Goal: Information Seeking & Learning: Learn about a topic

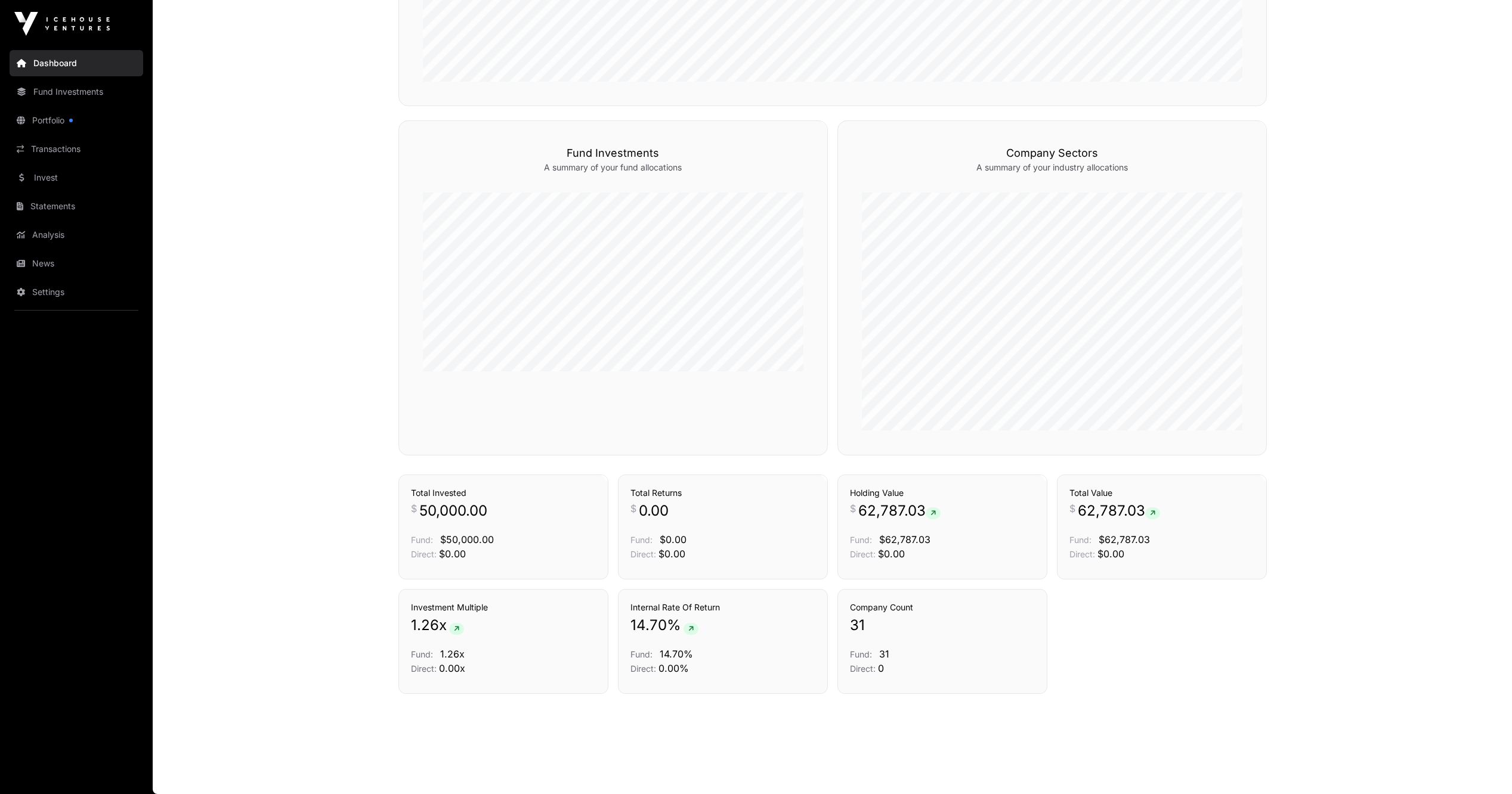
scroll to position [216, 0]
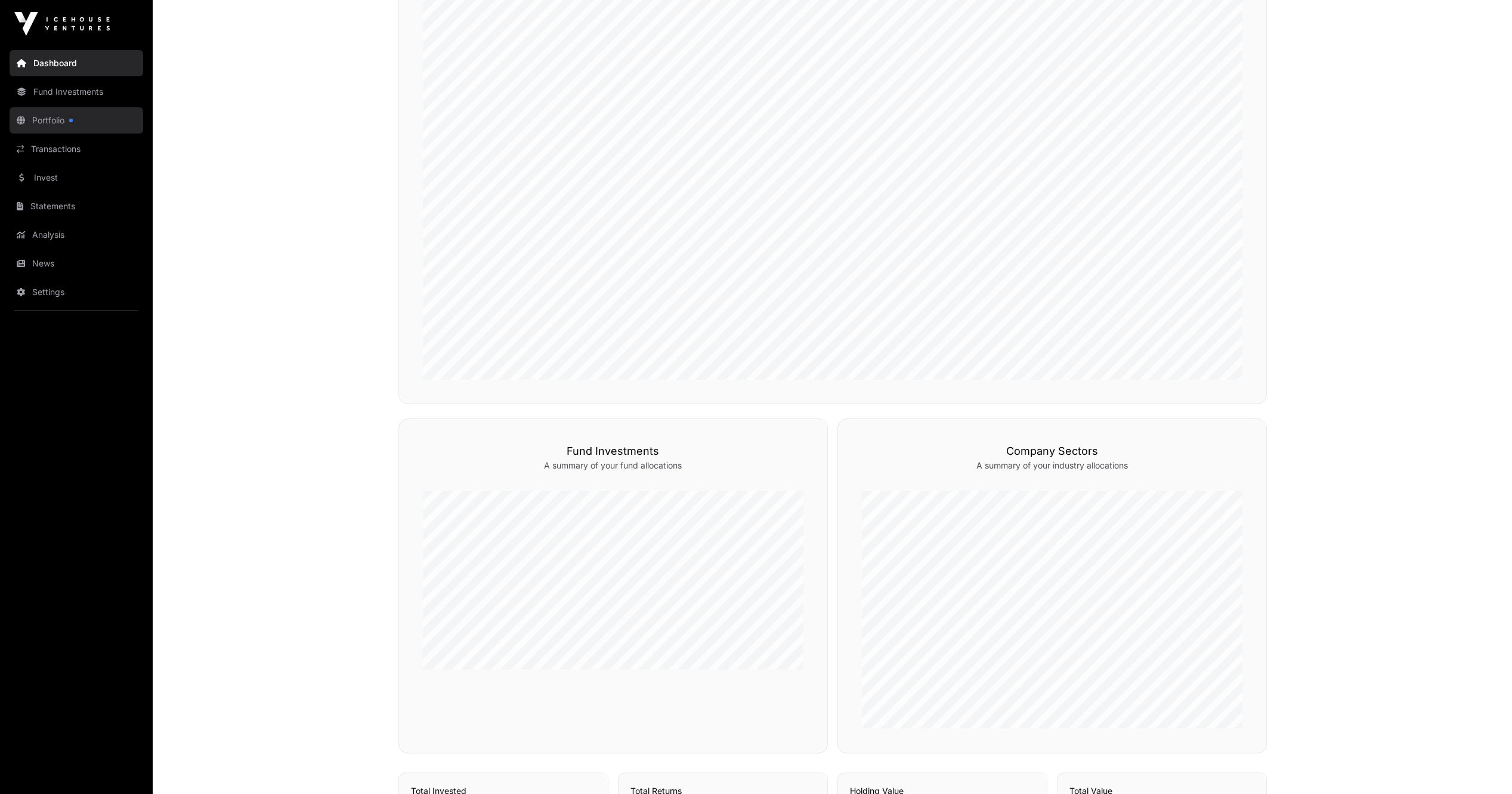
click at [61, 124] on link "Portfolio" at bounding box center [77, 121] width 134 height 26
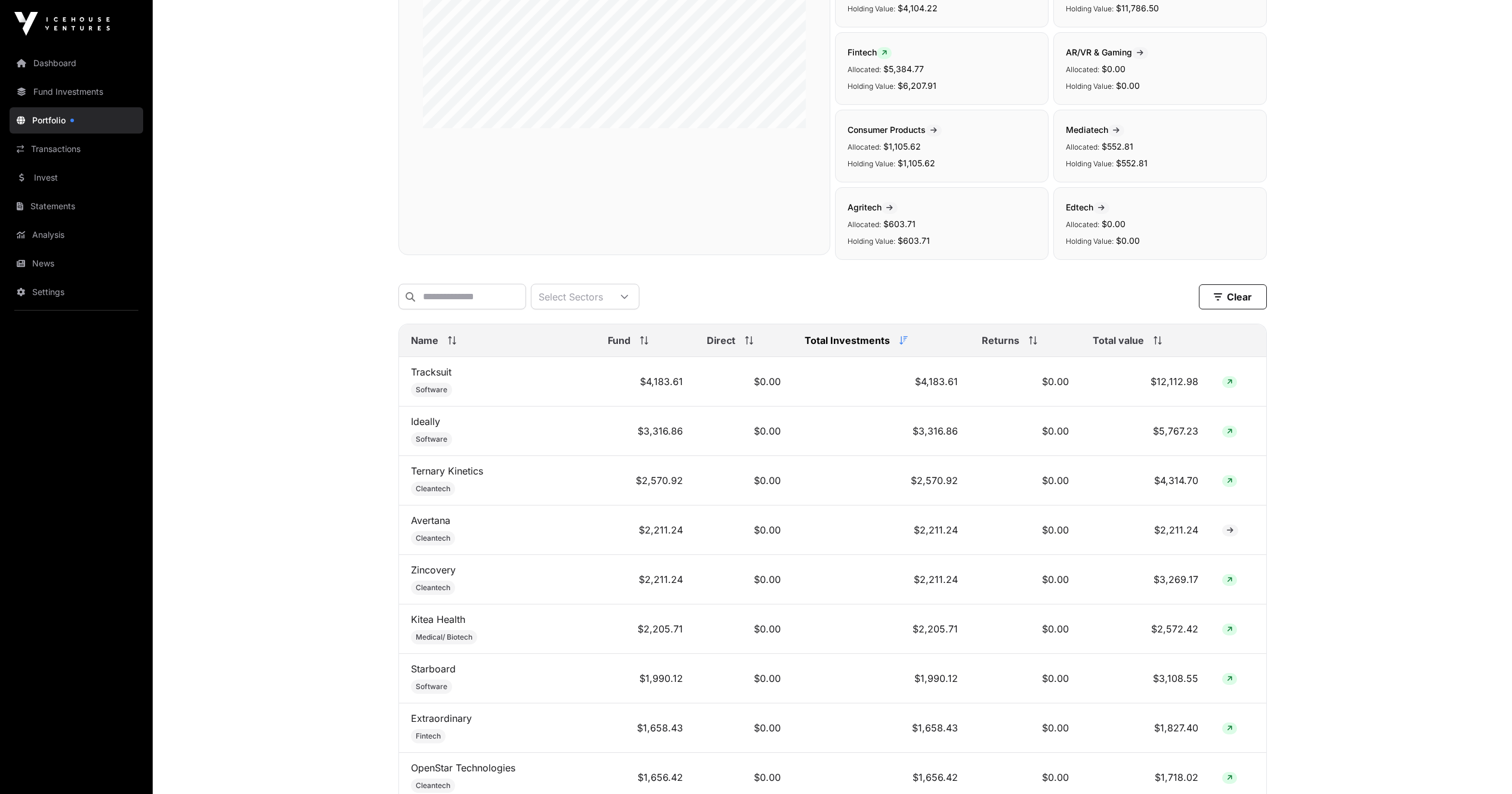
scroll to position [238, 0]
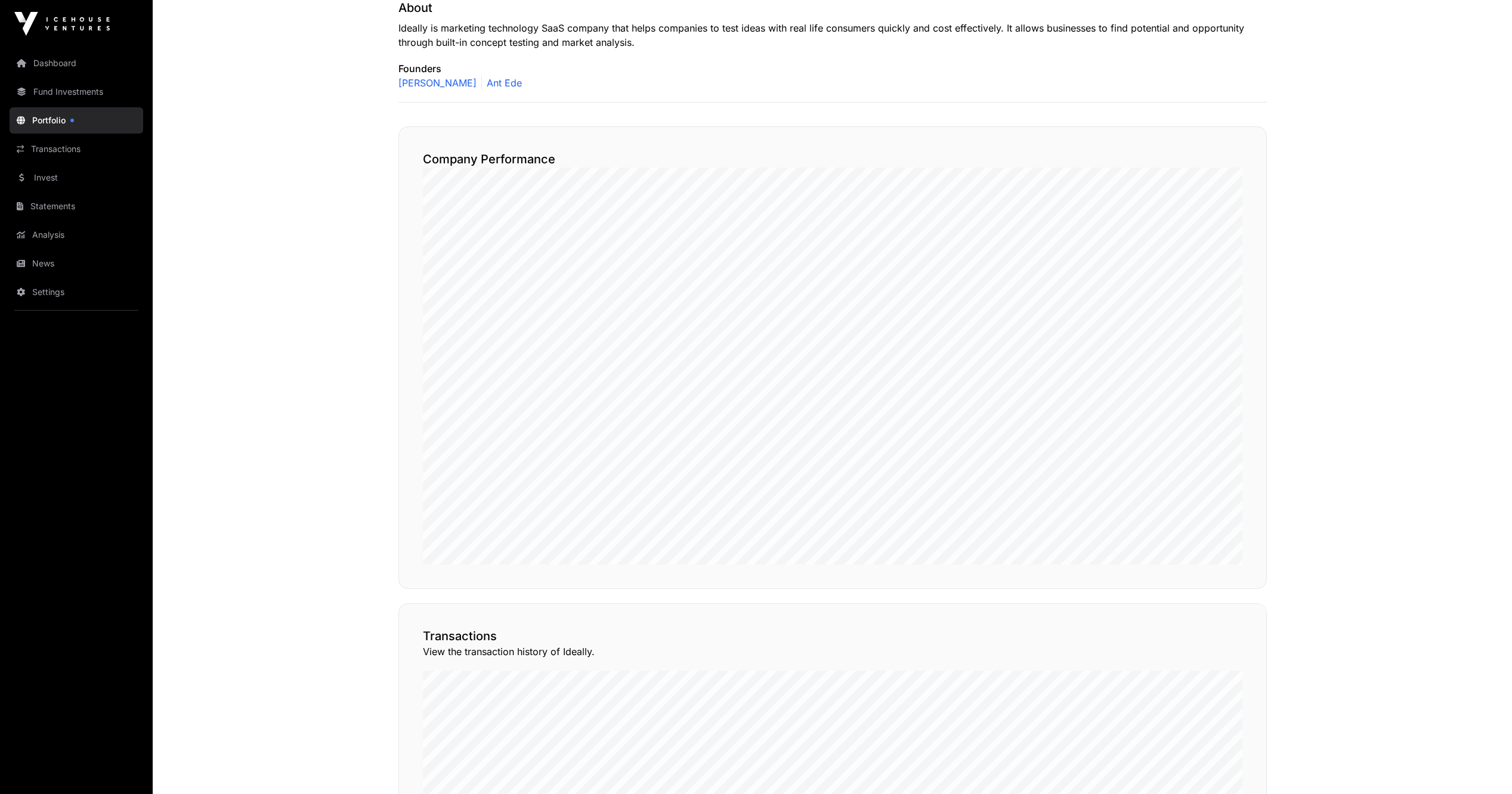
scroll to position [763, 0]
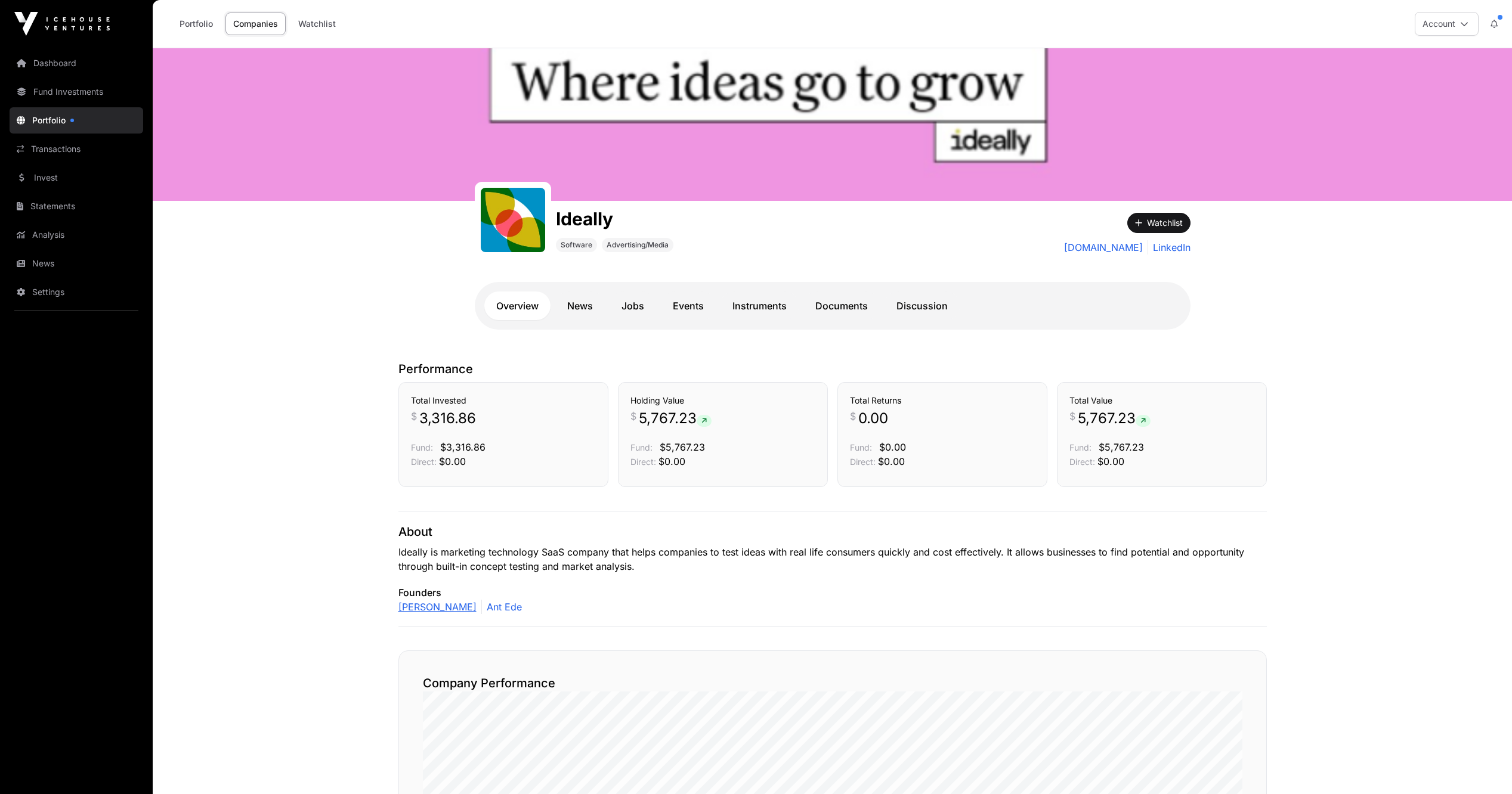
click at [448, 604] on link "[PERSON_NAME]" at bounding box center [437, 606] width 78 height 14
click at [67, 238] on link "Analysis" at bounding box center [77, 235] width 134 height 26
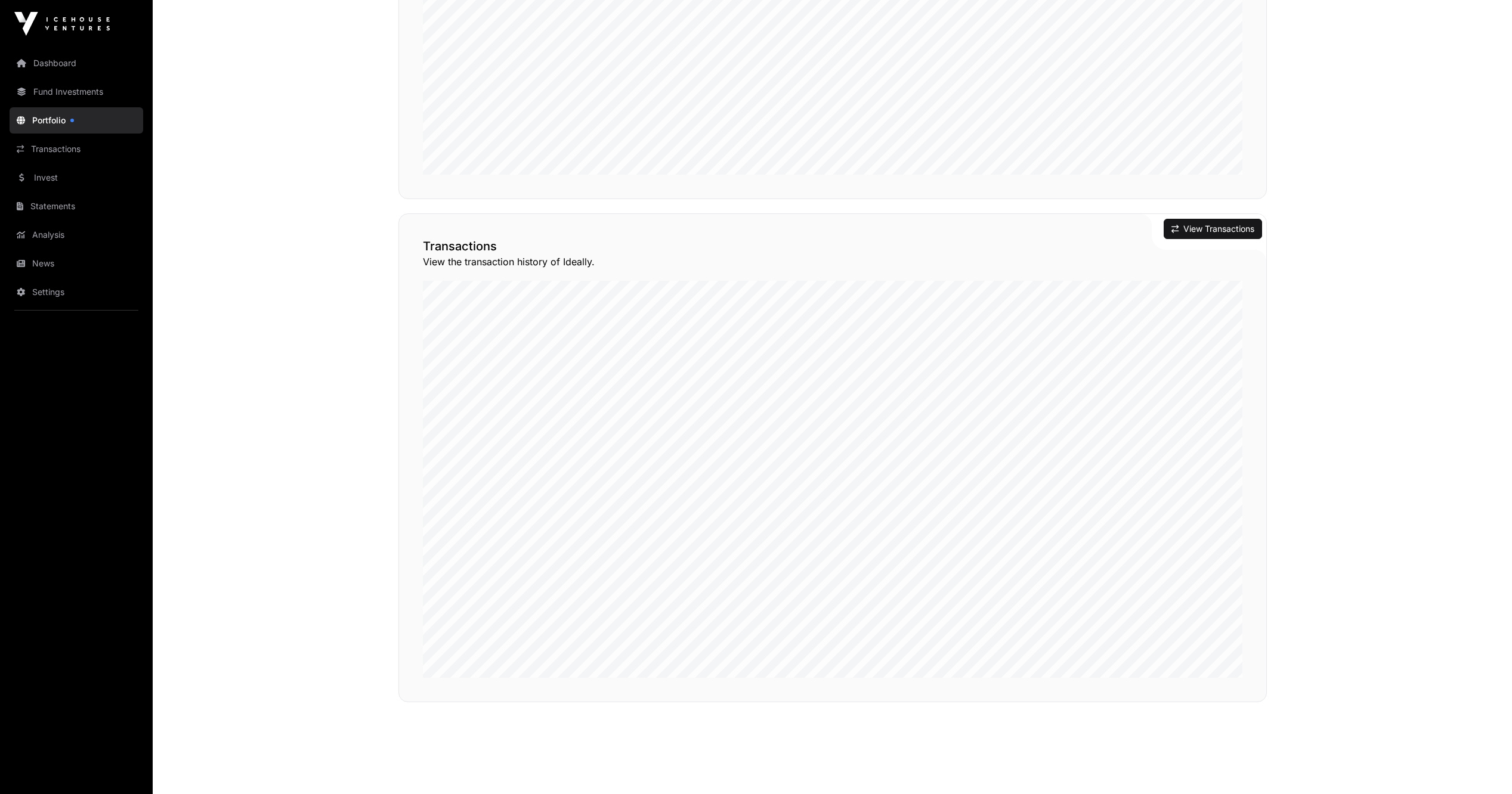
scroll to position [942, 0]
click at [35, 118] on link "Portfolio" at bounding box center [77, 121] width 134 height 26
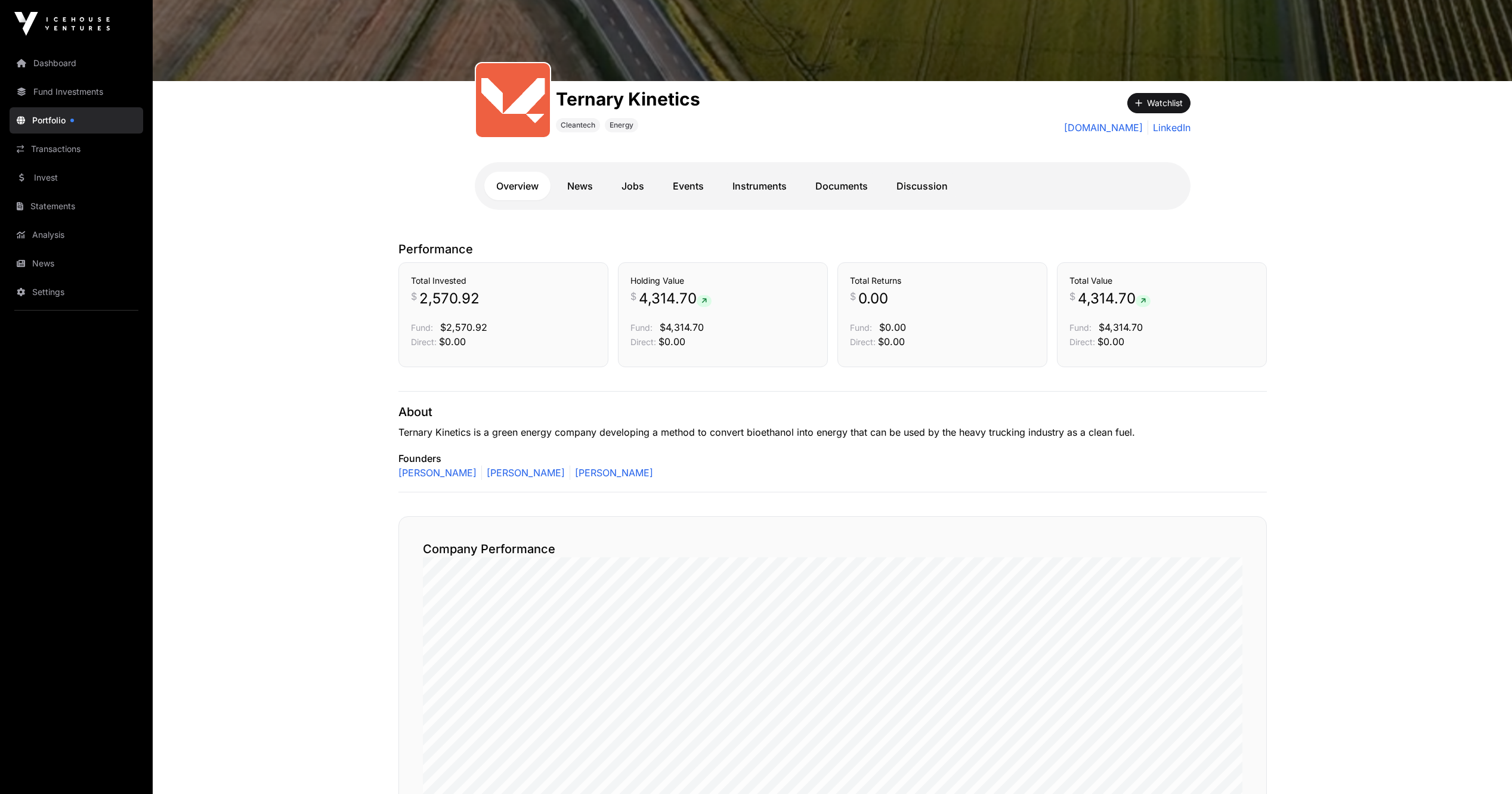
scroll to position [60, 0]
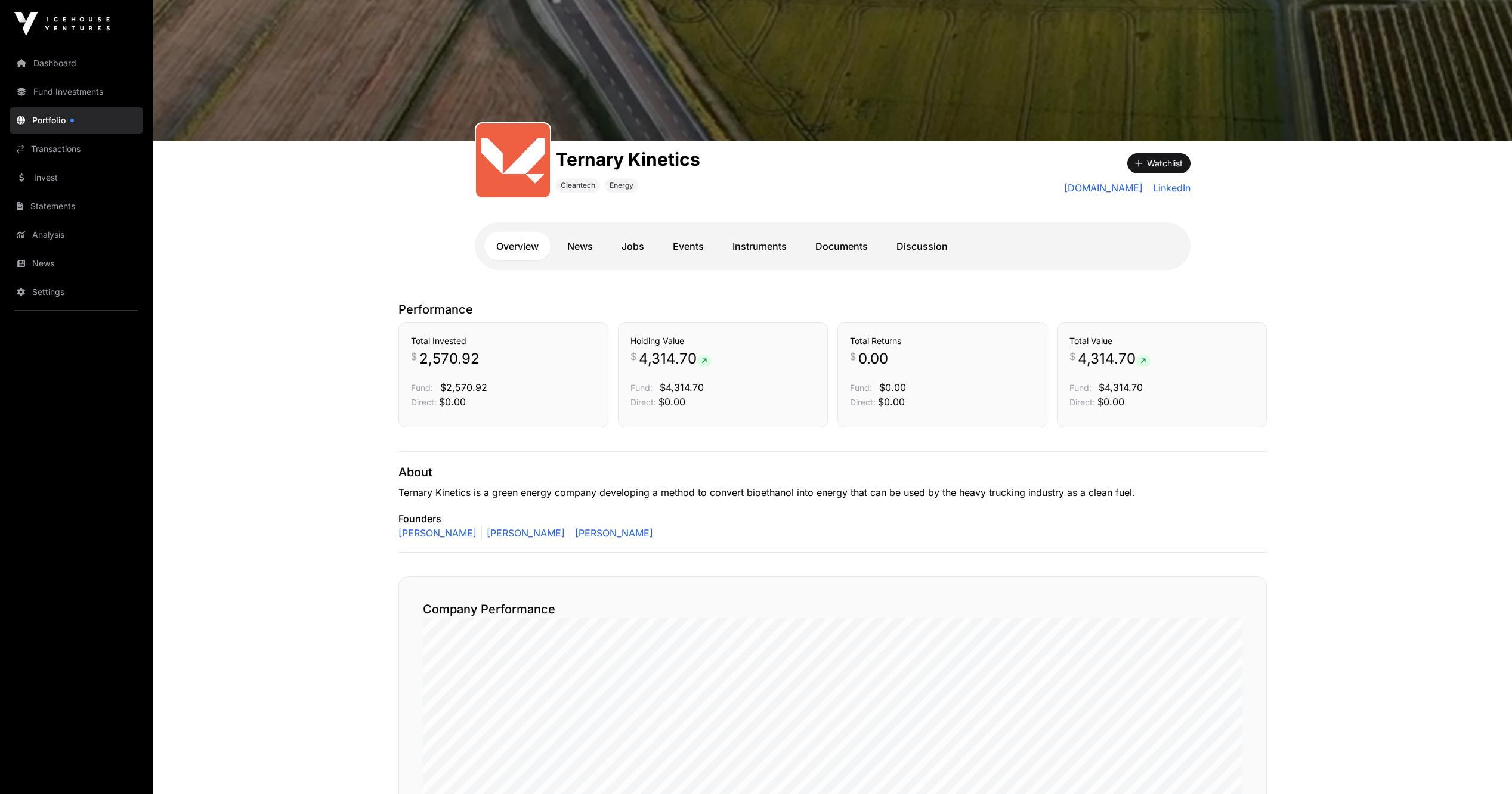
click at [36, 117] on link "Portfolio" at bounding box center [77, 121] width 134 height 26
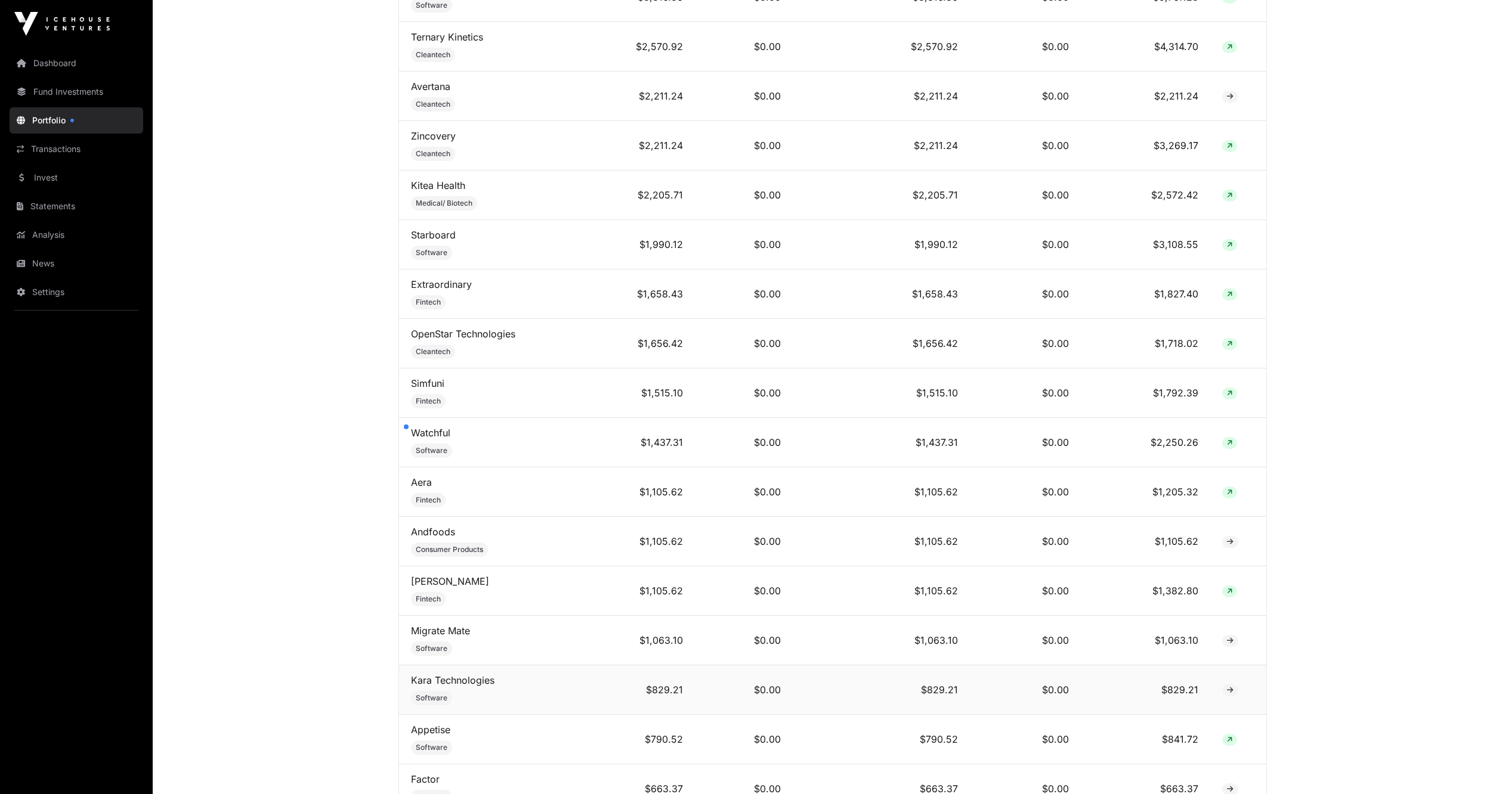
scroll to position [748, 0]
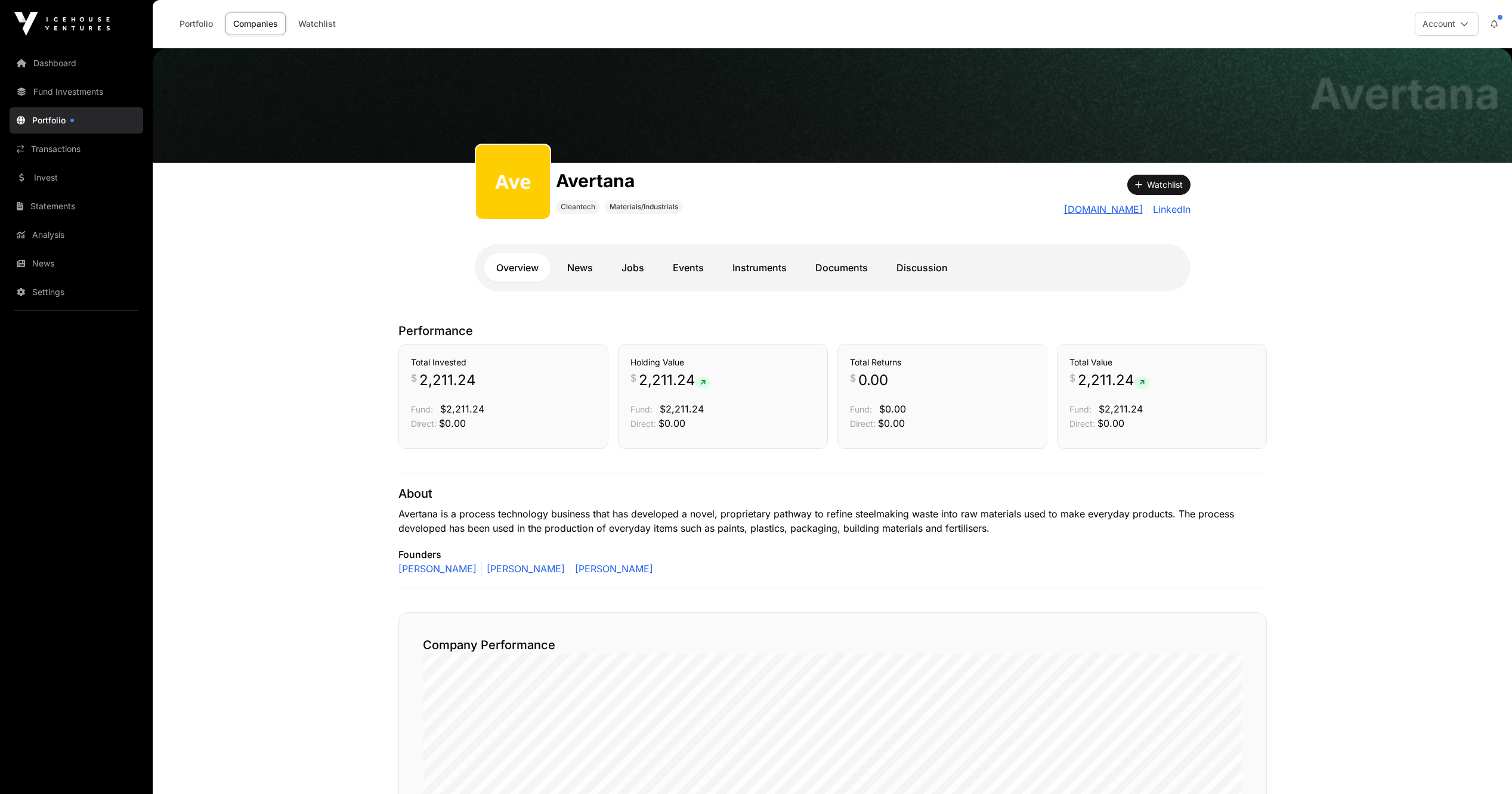
click at [1100, 208] on link "[DOMAIN_NAME]" at bounding box center [1103, 209] width 79 height 14
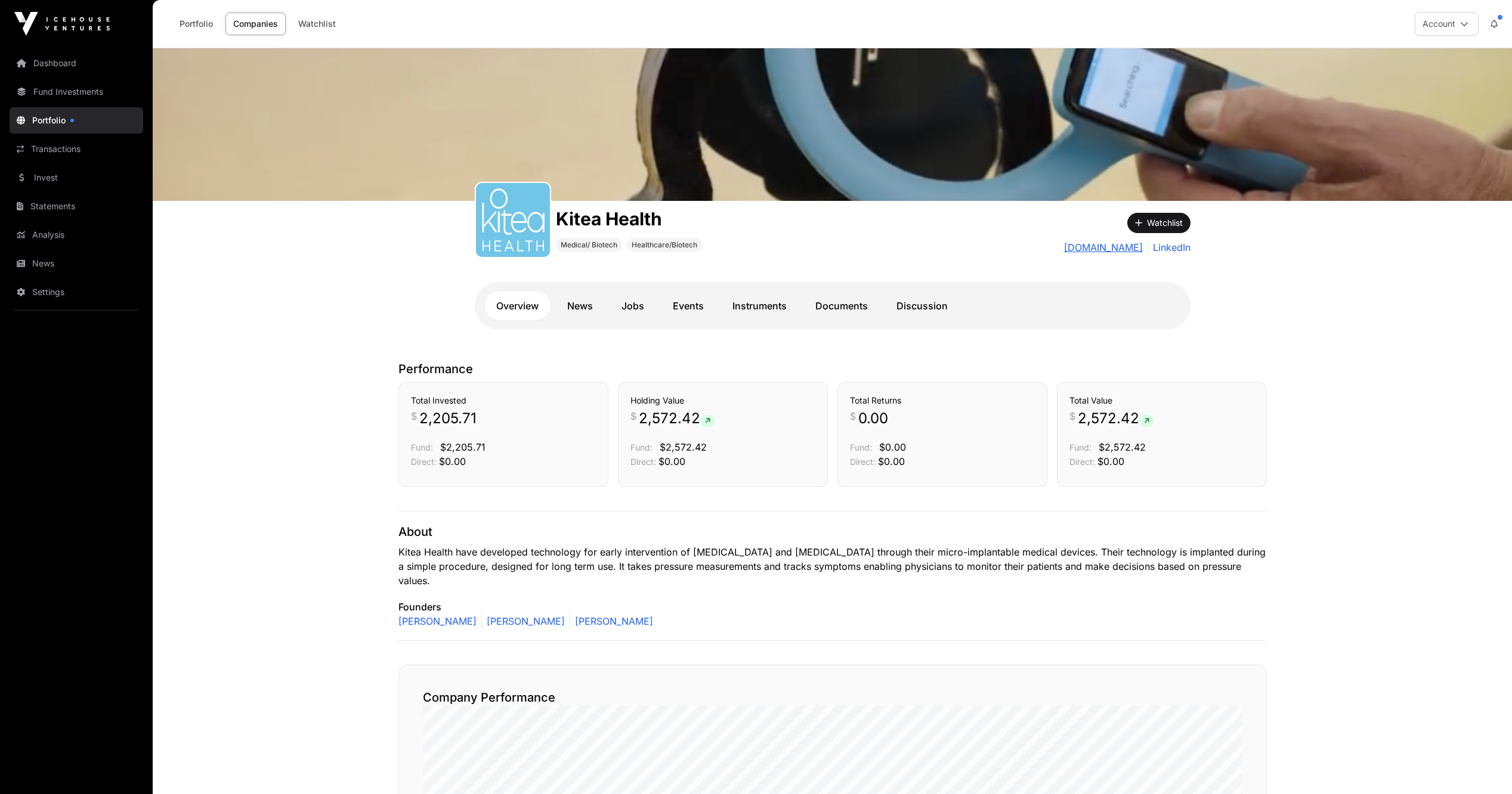
click at [1089, 249] on link "[DOMAIN_NAME]" at bounding box center [1103, 247] width 79 height 14
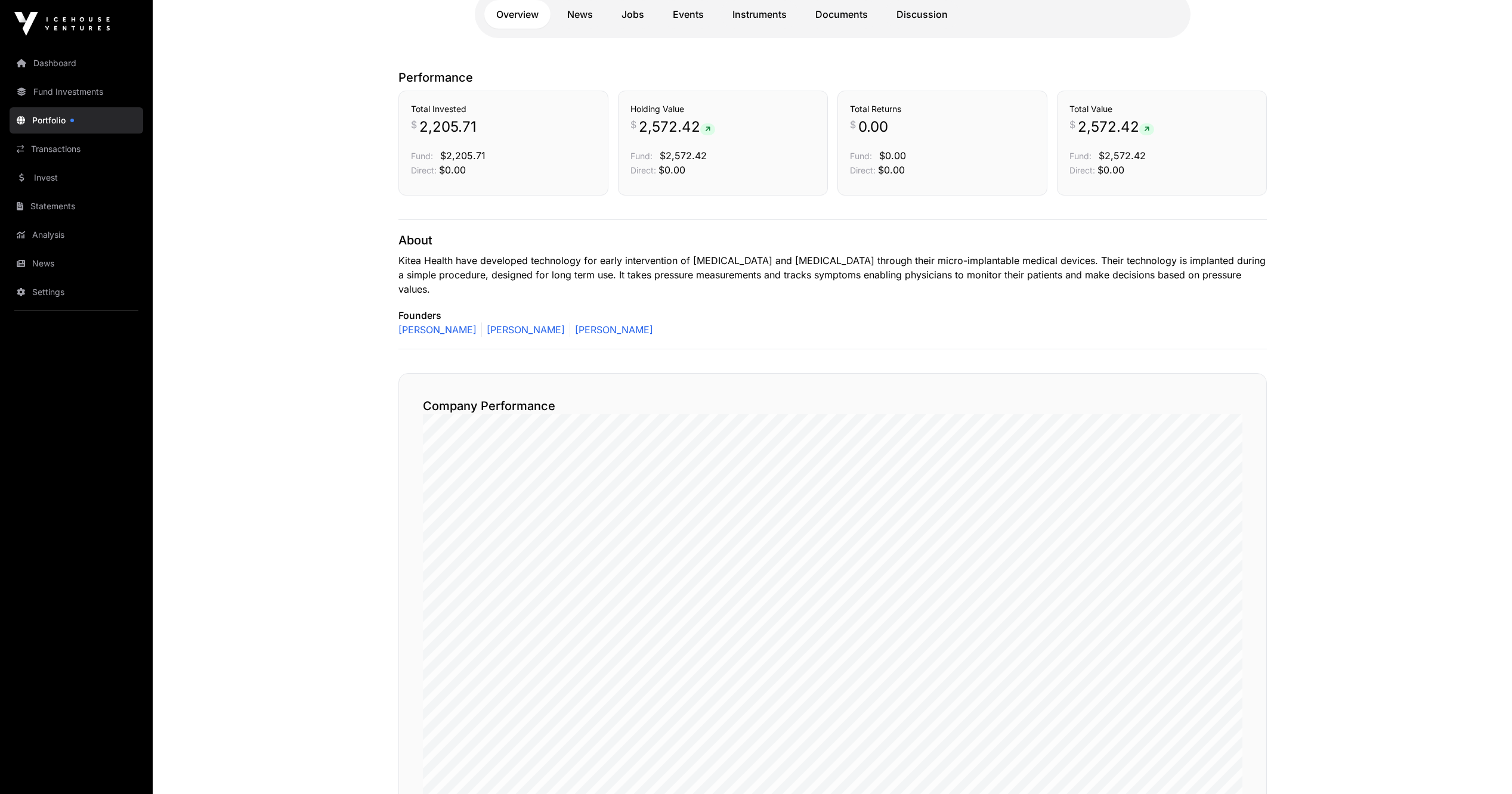
scroll to position [238, 0]
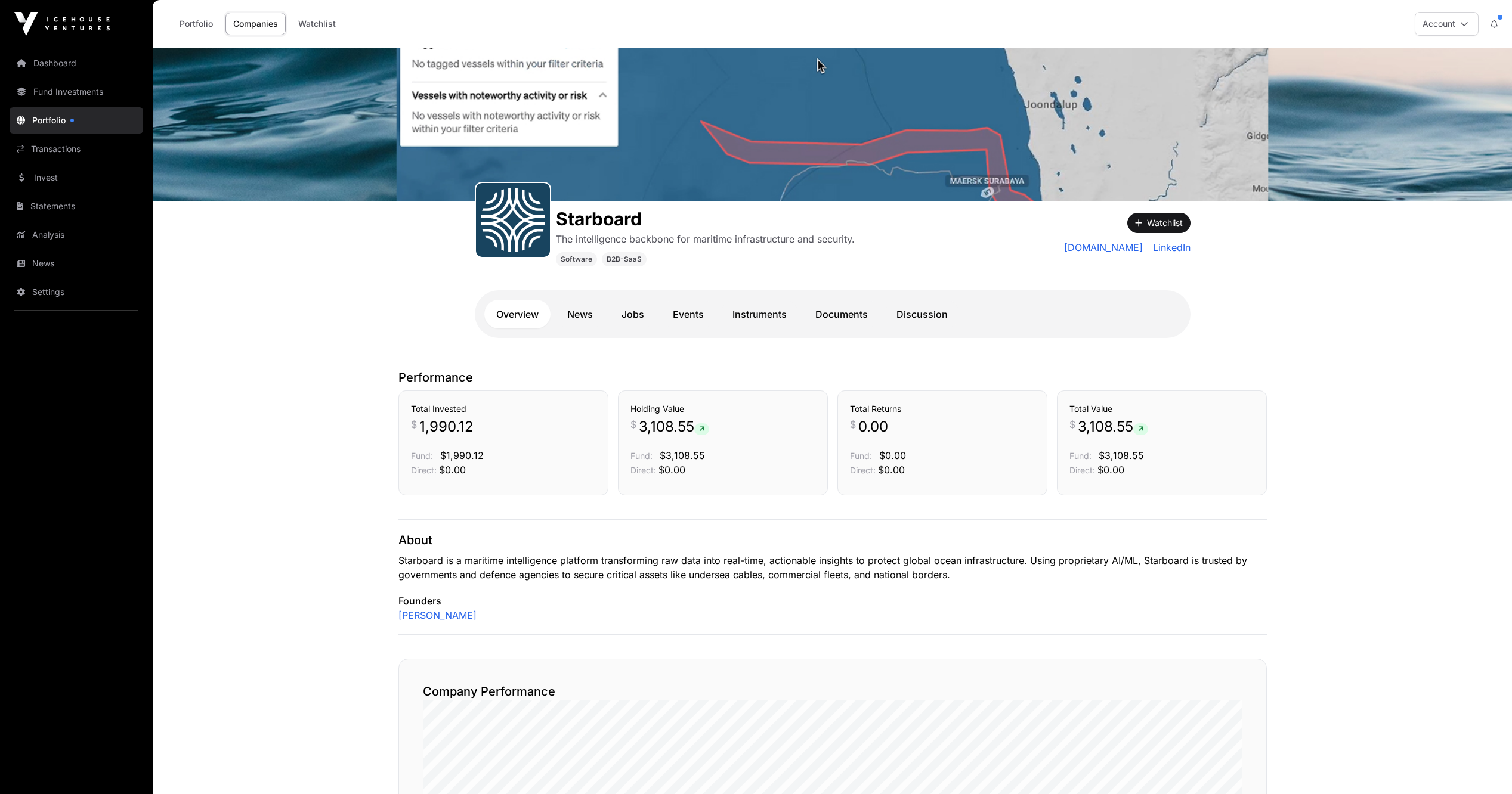
click at [1117, 252] on link "[DOMAIN_NAME]" at bounding box center [1103, 247] width 79 height 14
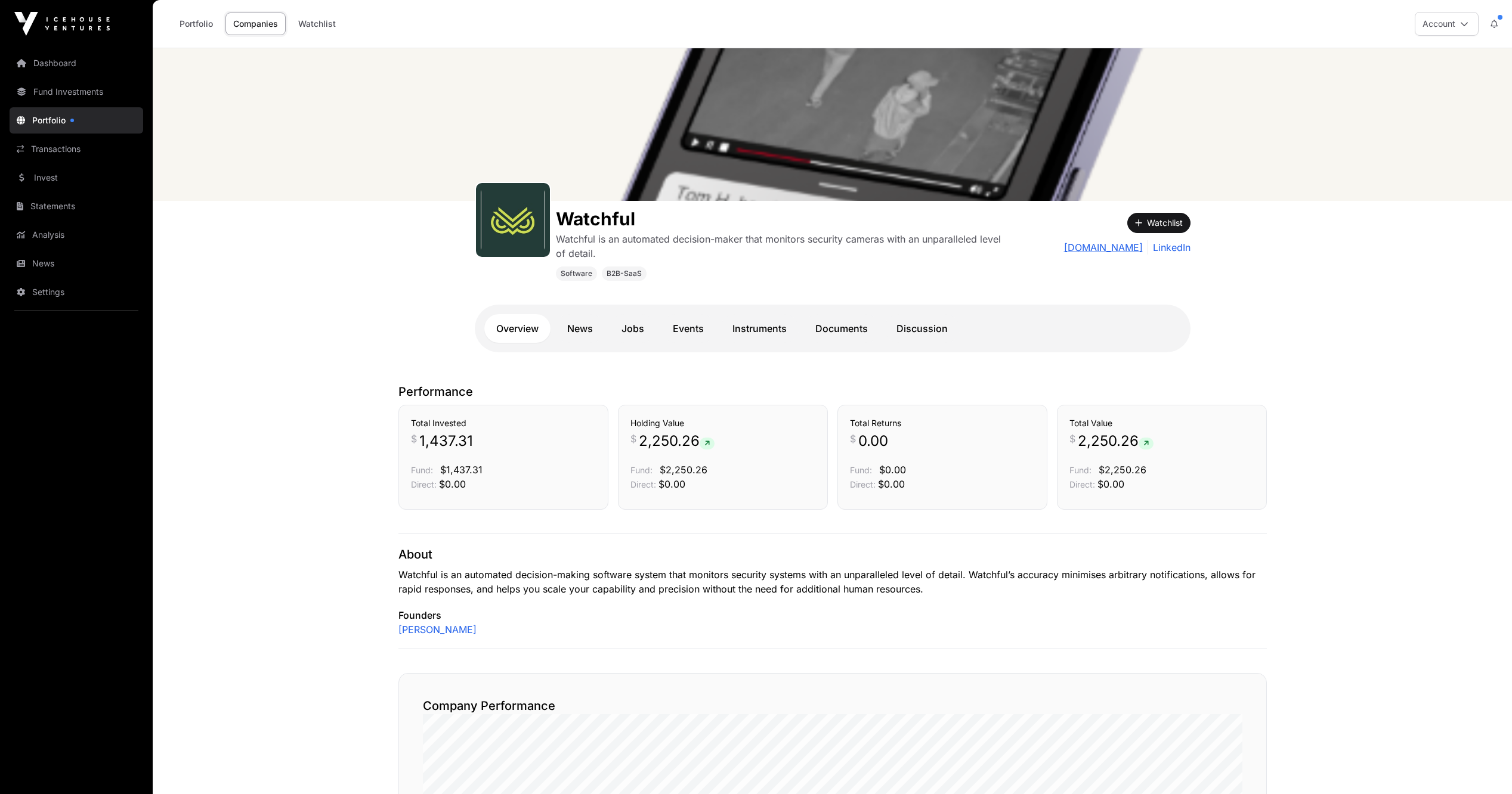
click at [1122, 250] on link "watchful.cloud" at bounding box center [1103, 247] width 79 height 14
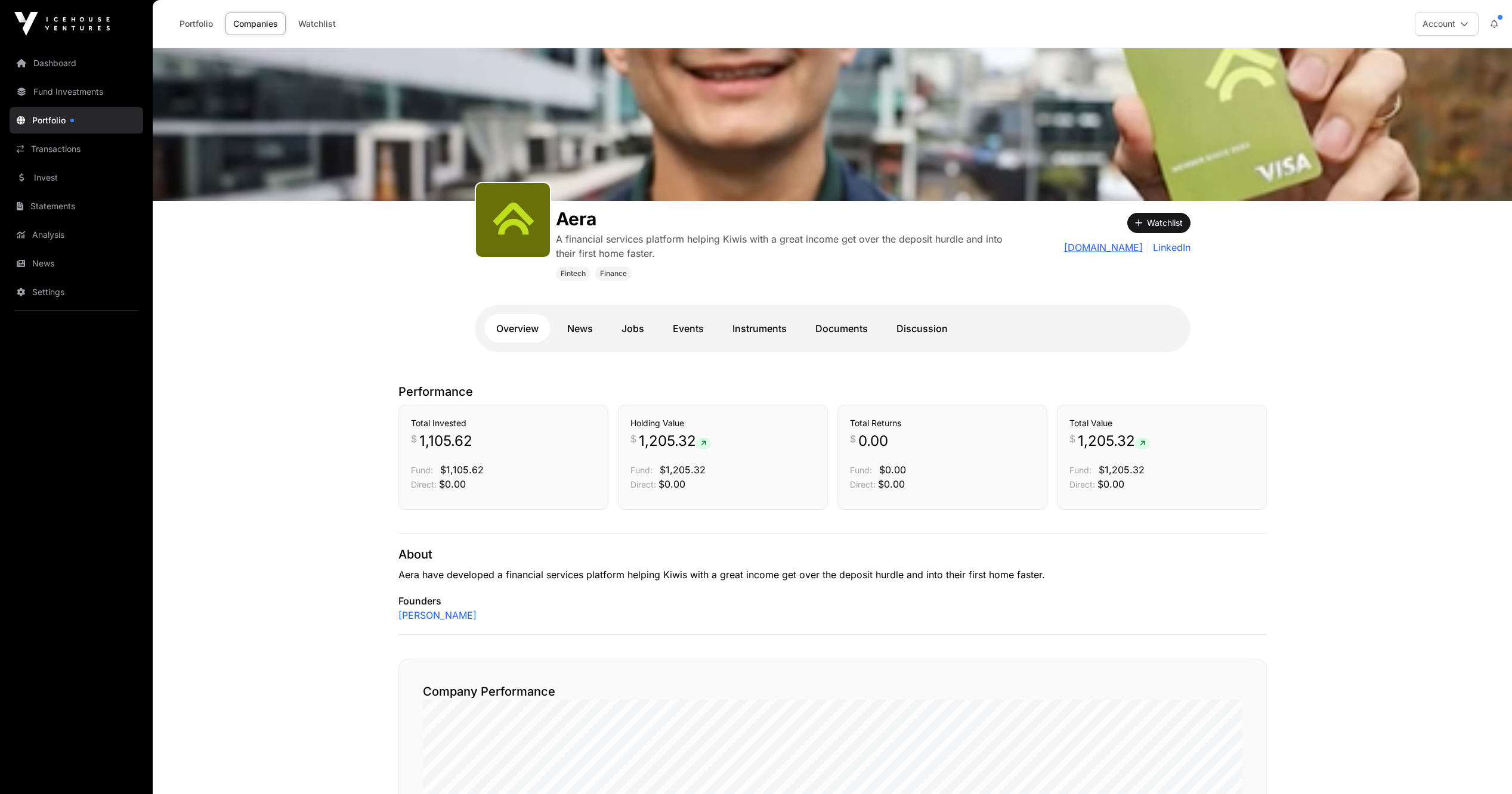
click at [1123, 250] on link "[DOMAIN_NAME]" at bounding box center [1103, 247] width 79 height 14
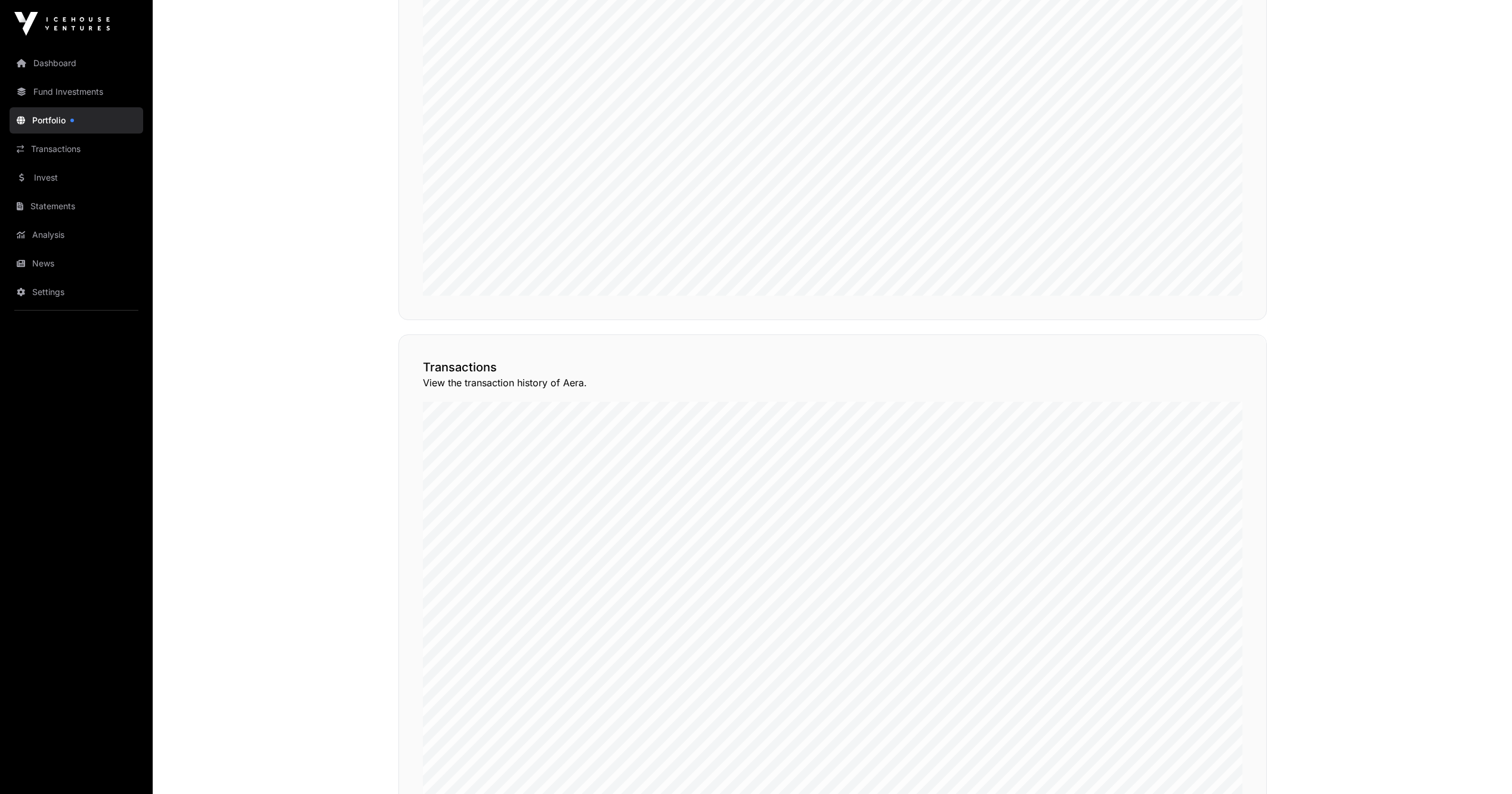
scroll to position [950, 0]
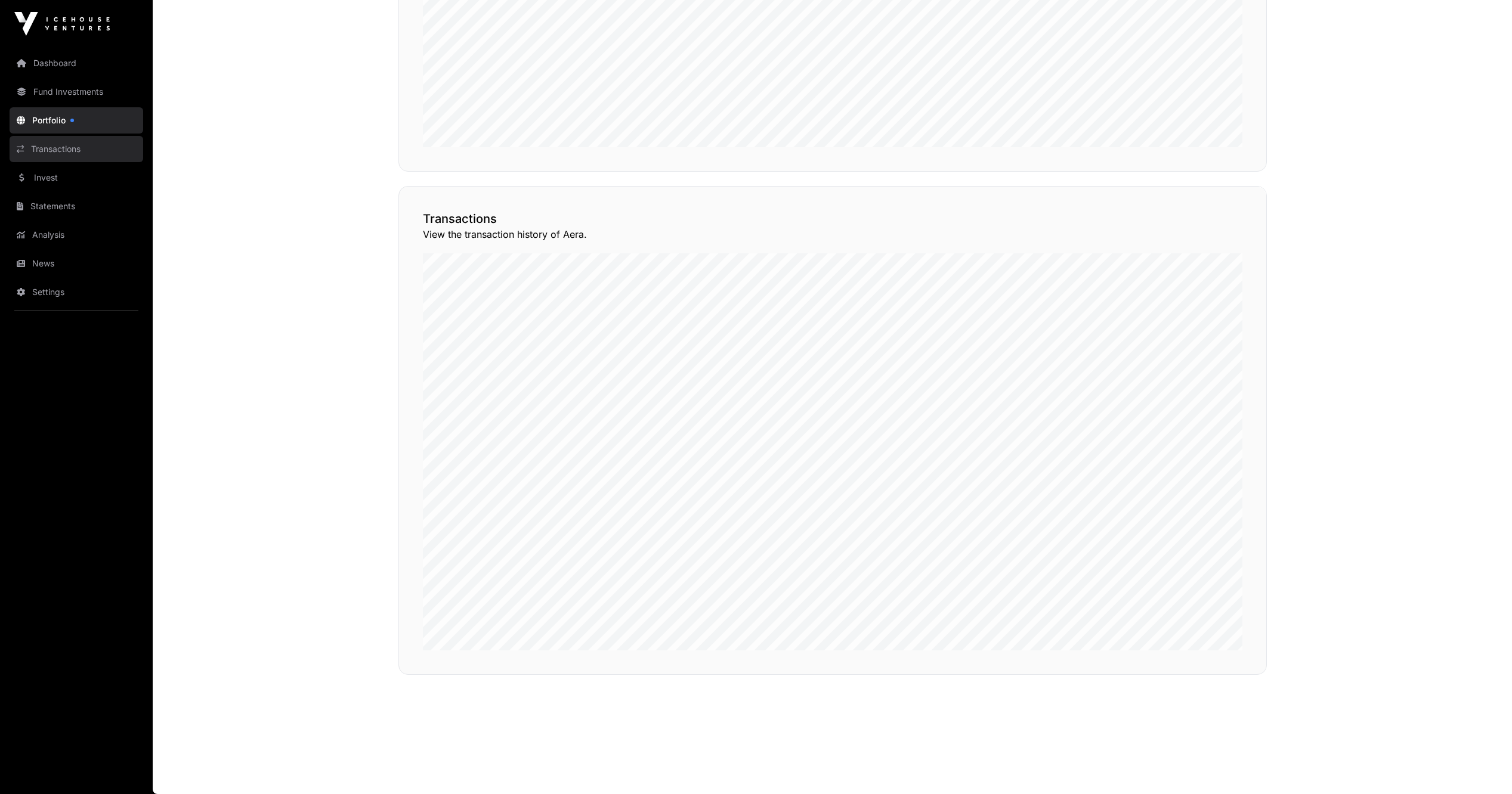
click at [82, 154] on link "Transactions" at bounding box center [77, 149] width 134 height 26
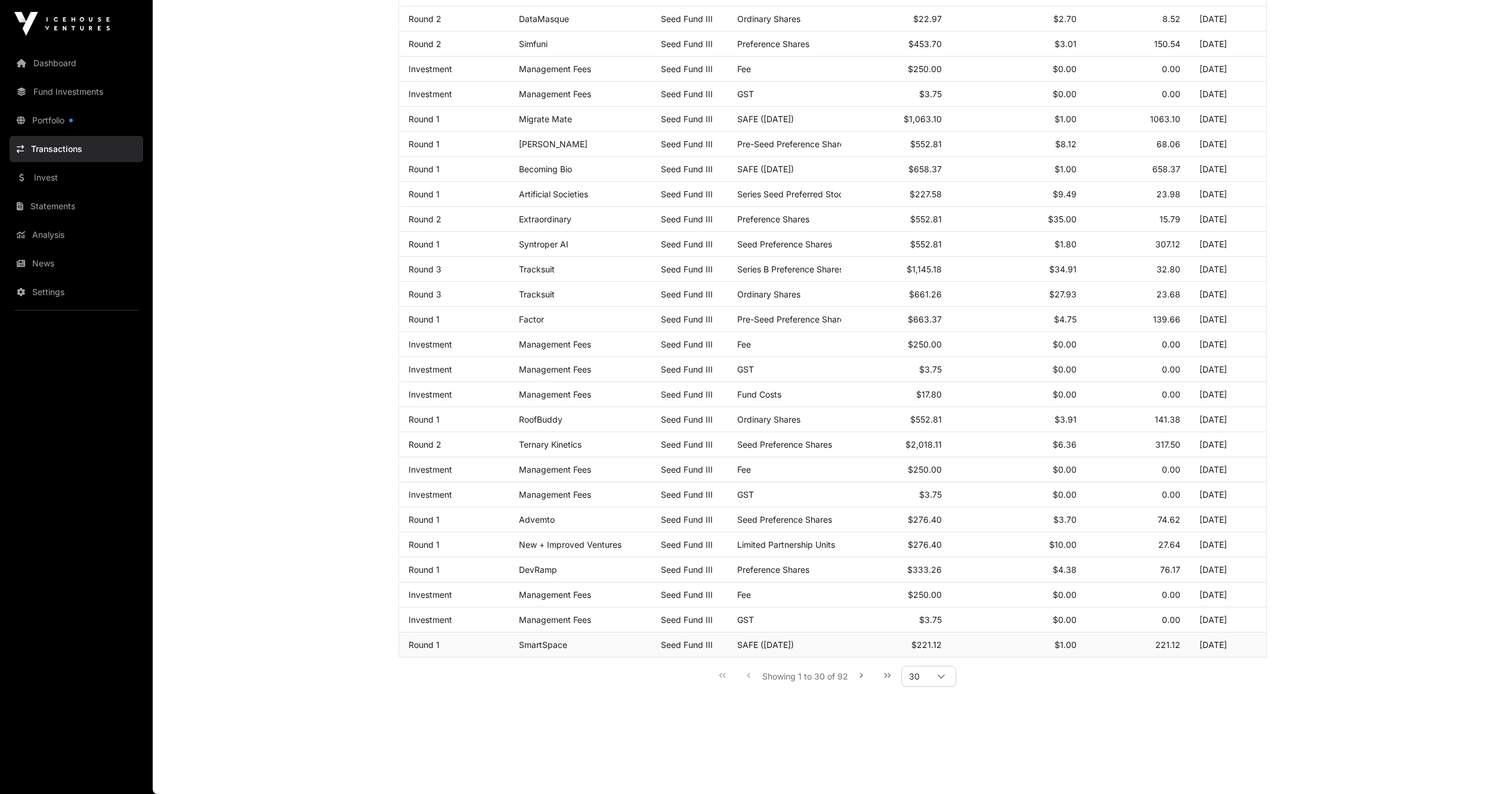
scroll to position [309, 0]
click at [872, 673] on button "Next Page" at bounding box center [861, 676] width 24 height 24
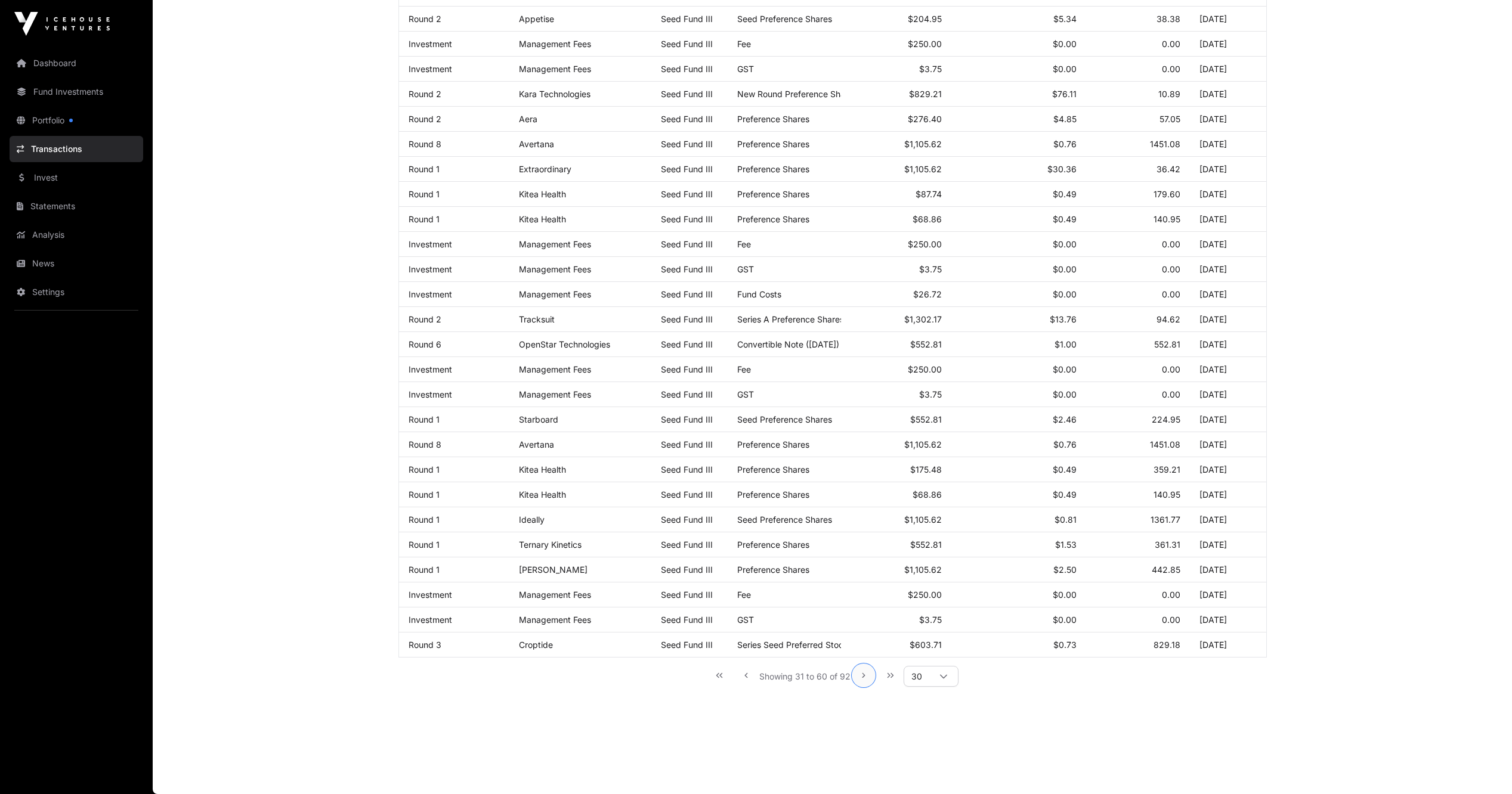
click at [858, 674] on button "Next Page" at bounding box center [863, 676] width 24 height 24
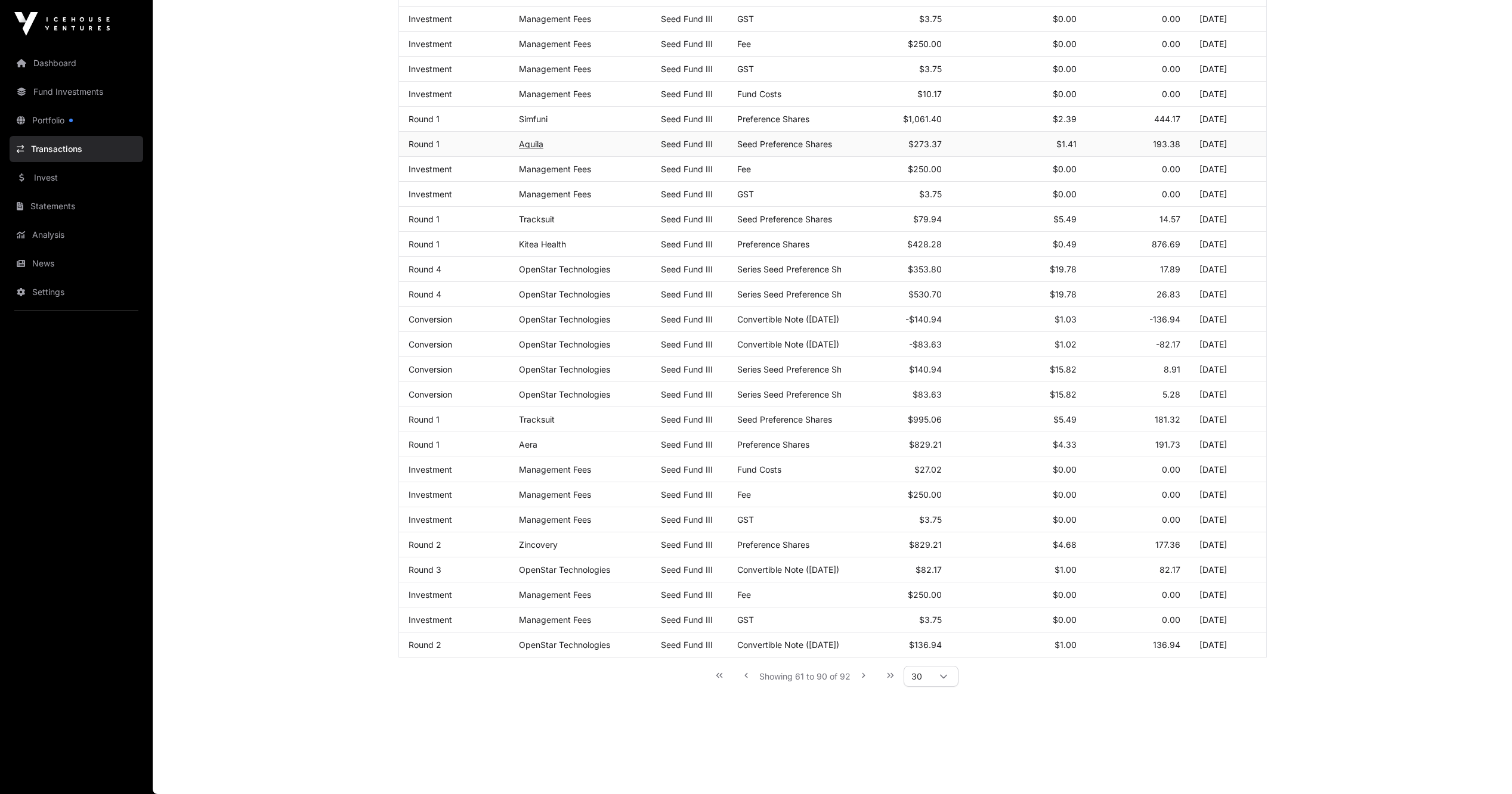
click at [531, 146] on link "Aquila" at bounding box center [531, 144] width 24 height 10
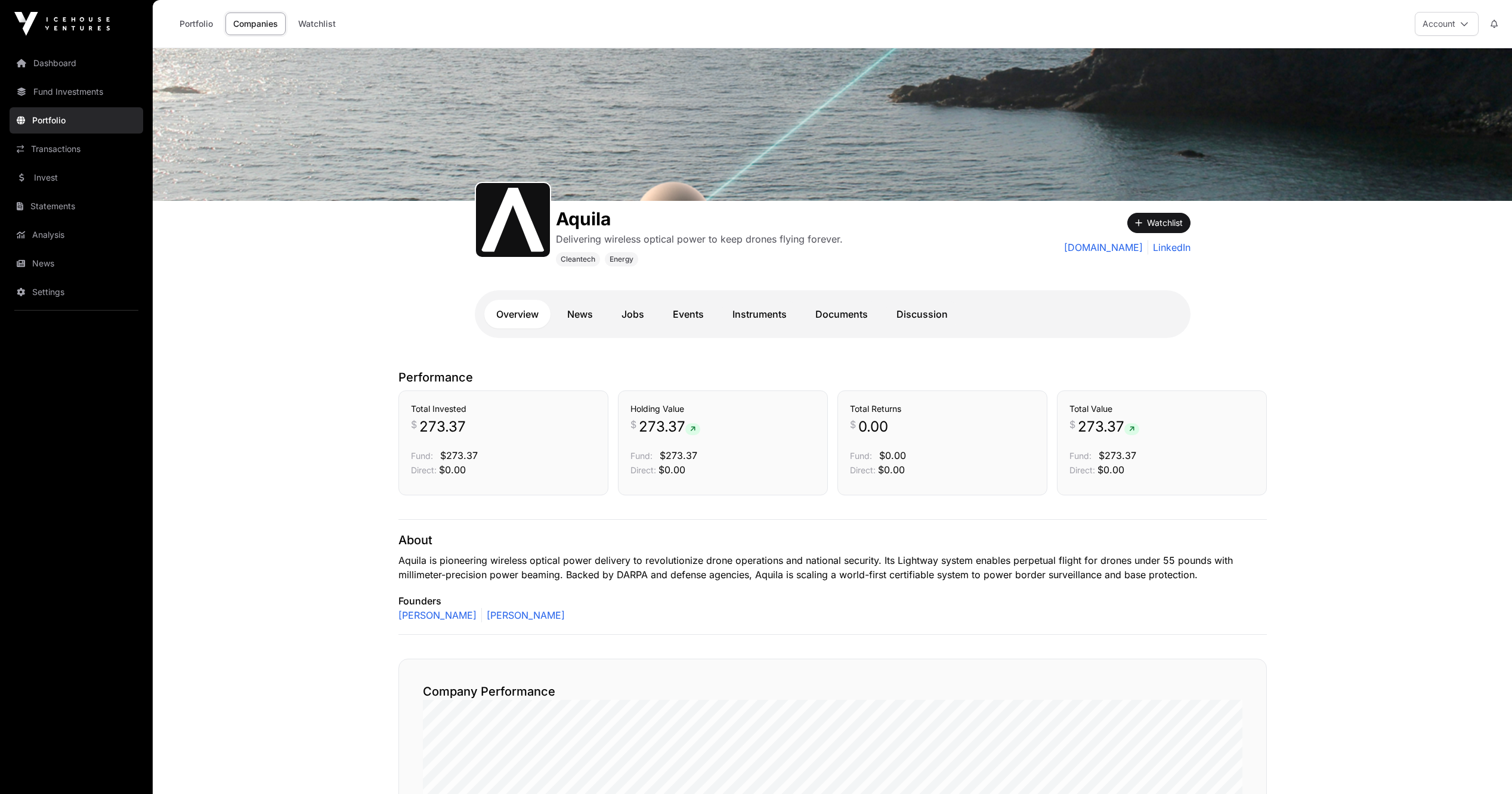
click at [1119, 240] on div "Delivering wireless optical power to keep drones flying forever. Watchlist aqui…" at bounding box center [1128, 233] width 127 height 42
click at [1117, 245] on link "aquila.earth" at bounding box center [1103, 247] width 79 height 14
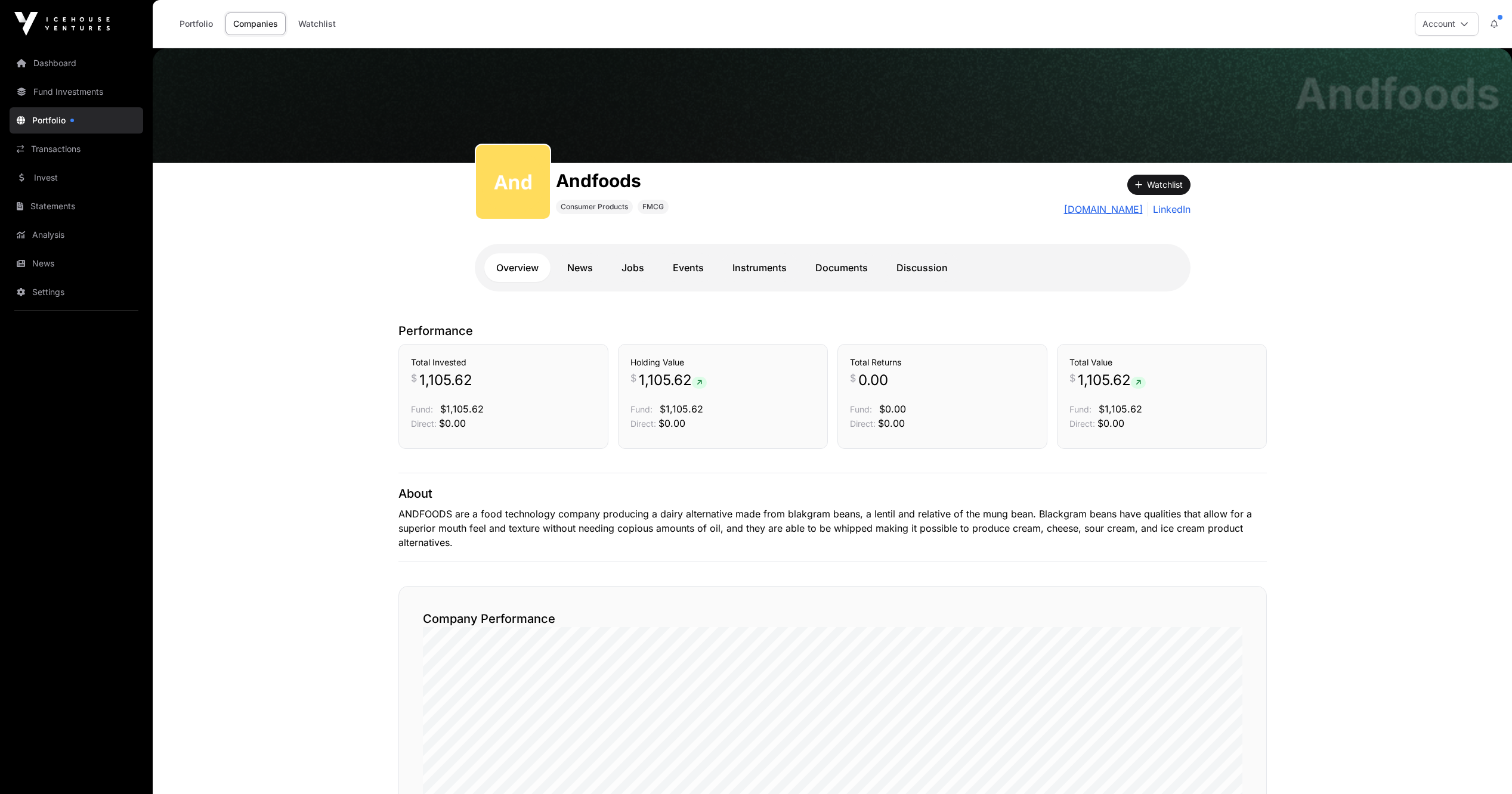
click at [1116, 212] on link "[DOMAIN_NAME]" at bounding box center [1103, 209] width 79 height 14
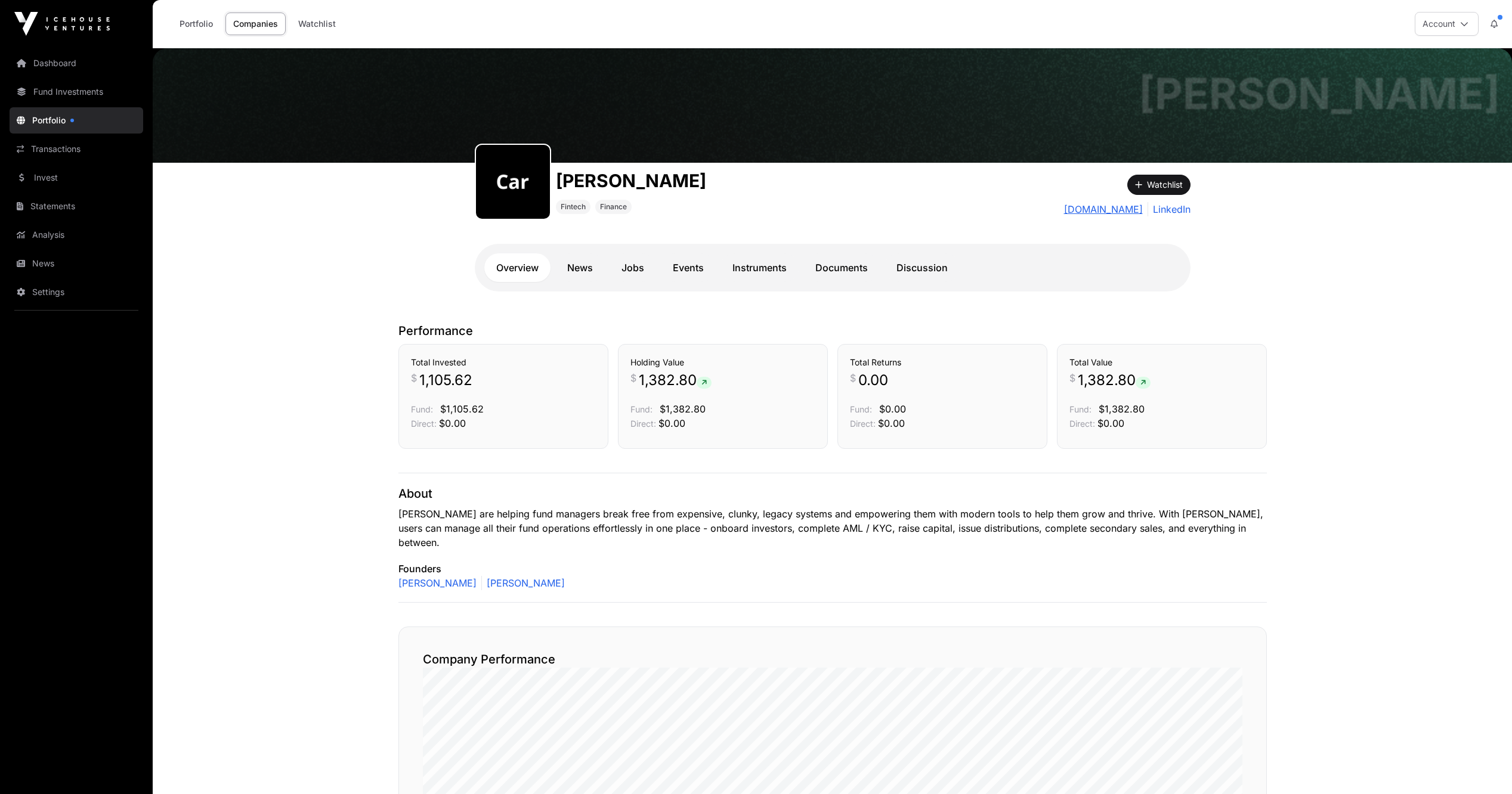
click at [1106, 213] on link "getcaruso.com" at bounding box center [1103, 209] width 79 height 14
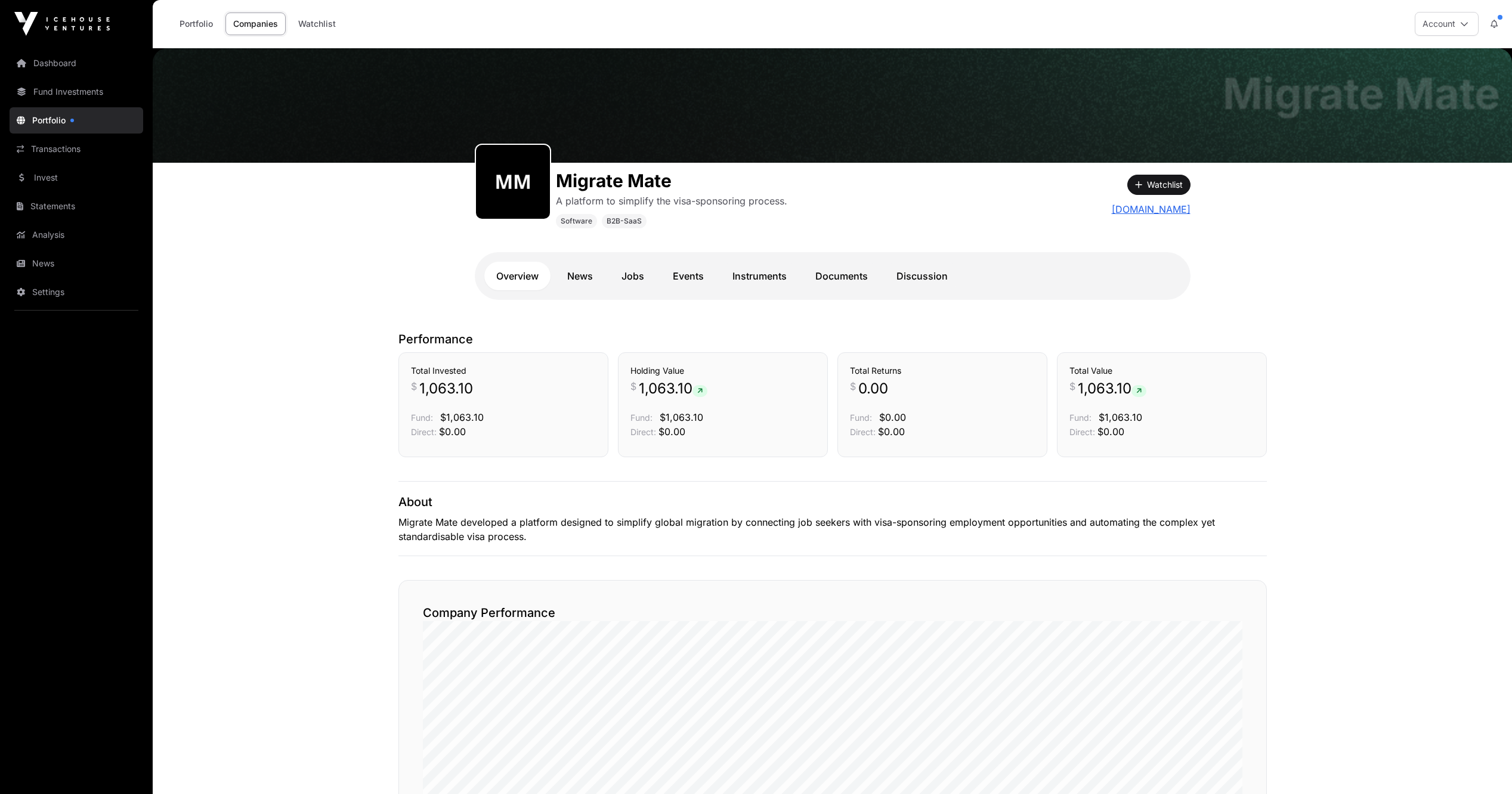
click at [1148, 205] on link "[DOMAIN_NAME]" at bounding box center [1151, 209] width 79 height 14
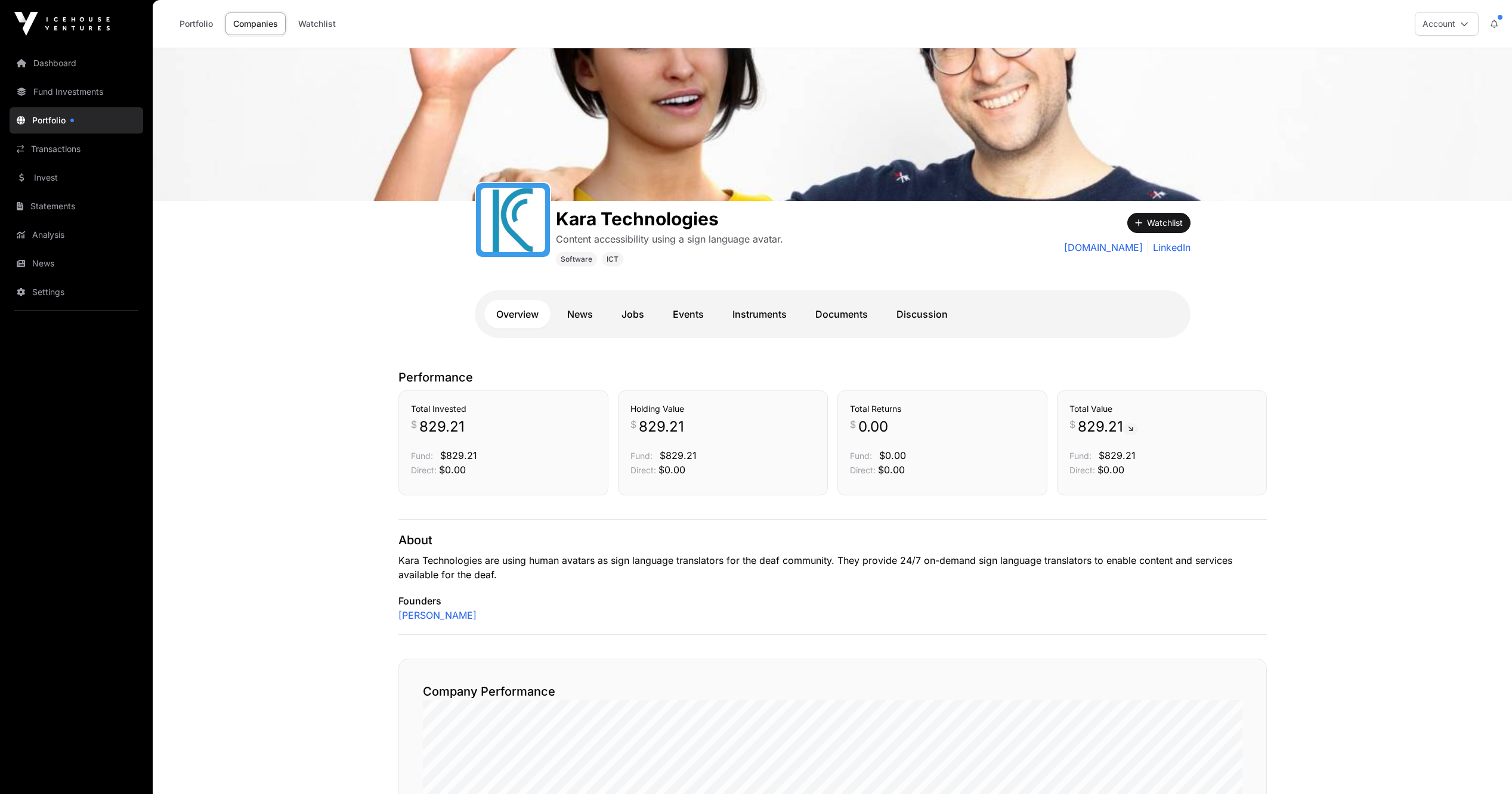
drag, startPoint x: 294, startPoint y: 293, endPoint x: 397, endPoint y: 230, distance: 120.7
click at [300, 297] on div "Kara Technologies Content accessibility using a sign language avatar. Software …" at bounding box center [832, 203] width 1360 height 309
click at [1134, 252] on link "[DOMAIN_NAME]" at bounding box center [1103, 247] width 79 height 14
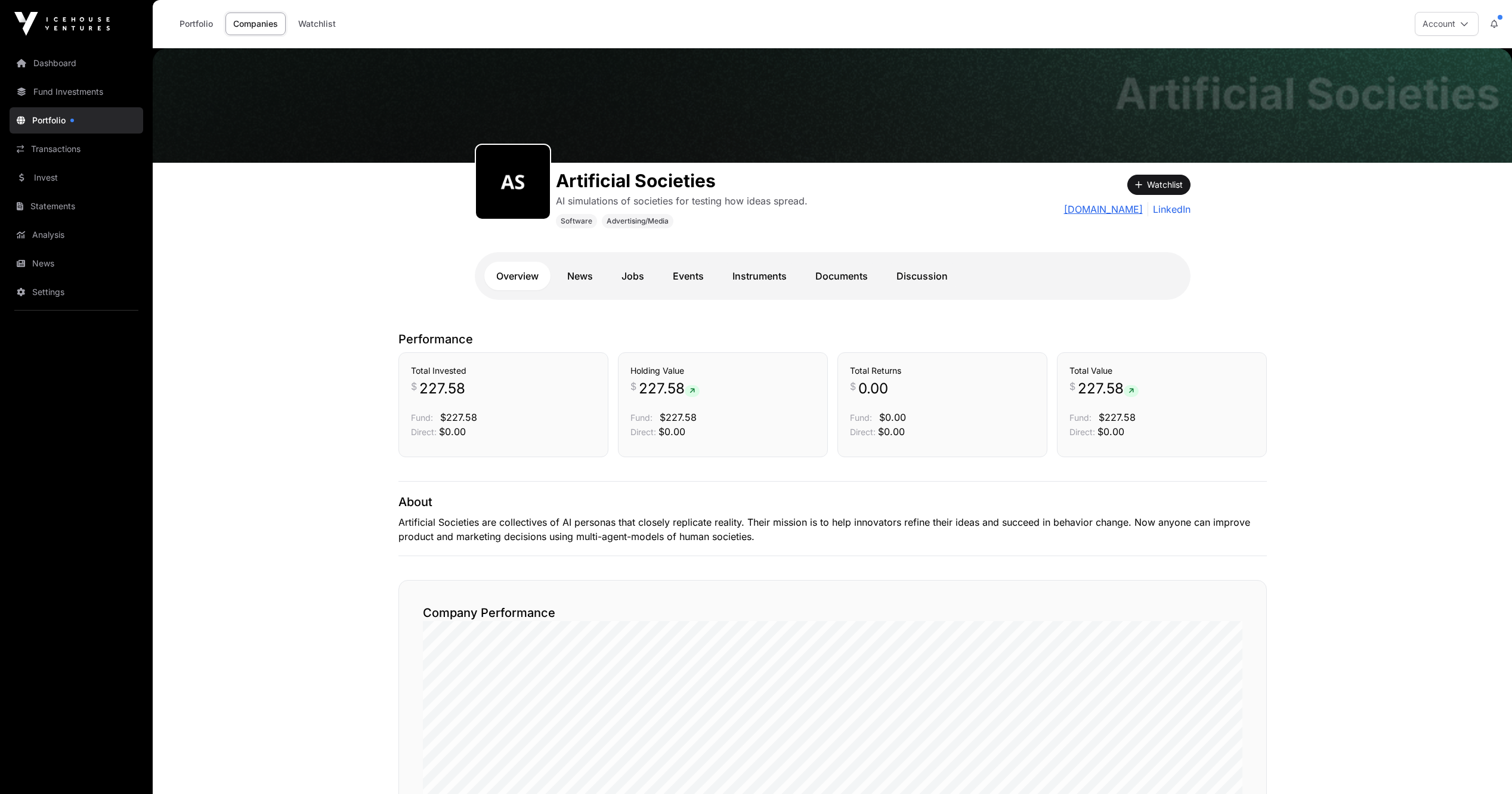
click at [1128, 205] on link "societies.io" at bounding box center [1103, 209] width 79 height 14
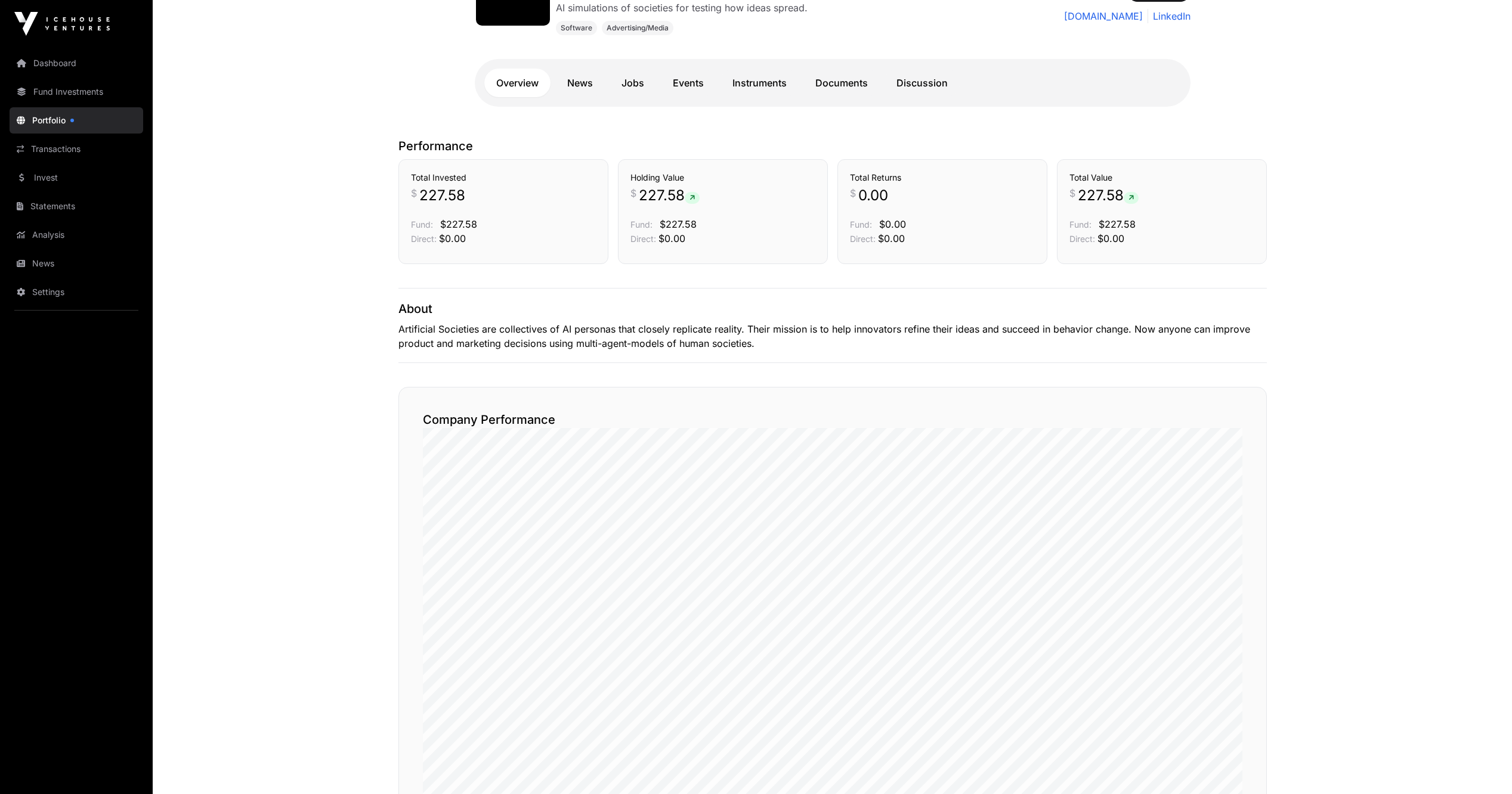
scroll to position [238, 0]
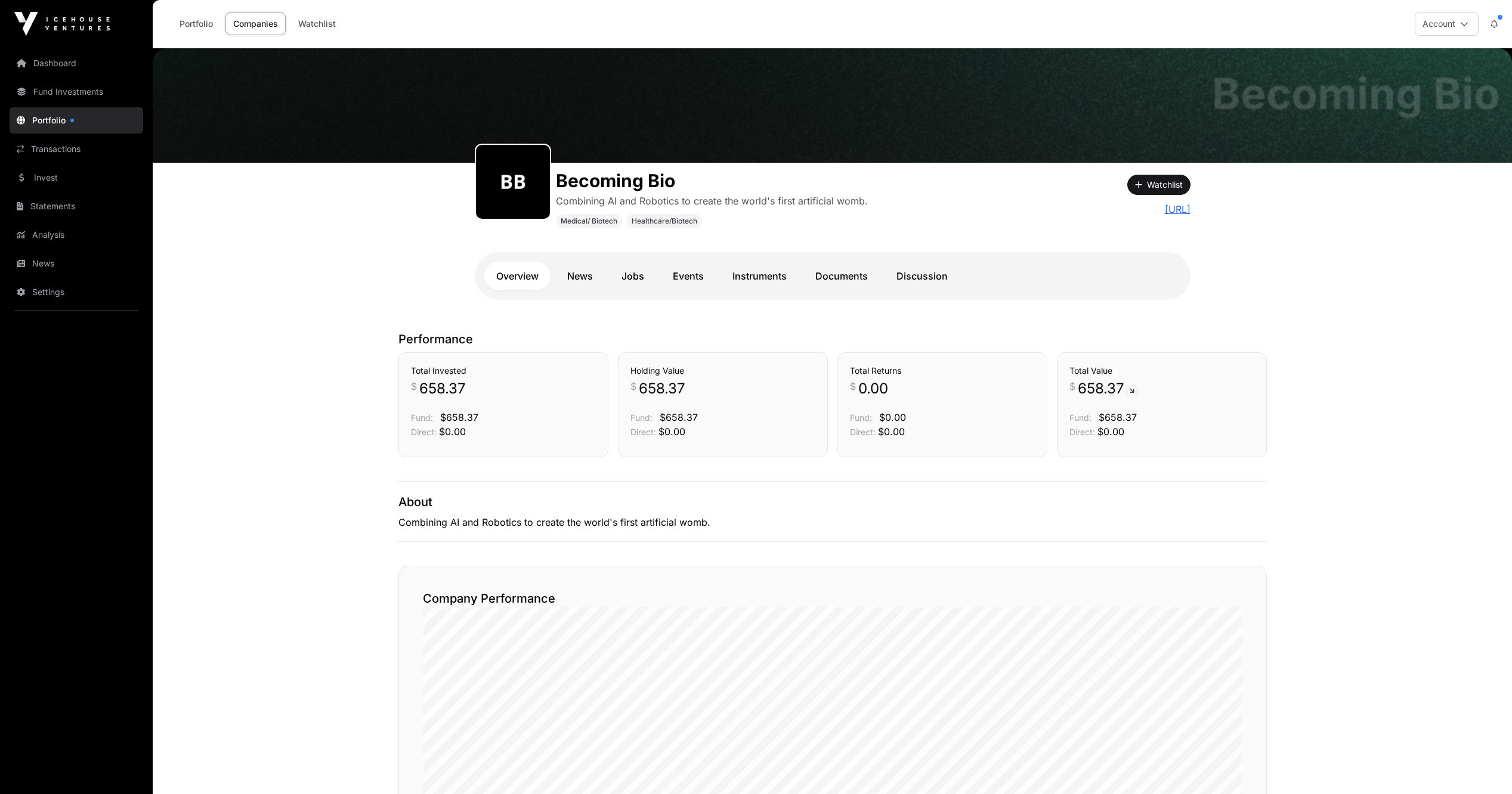
click at [1166, 212] on link "becoming.ai" at bounding box center [1178, 209] width 26 height 14
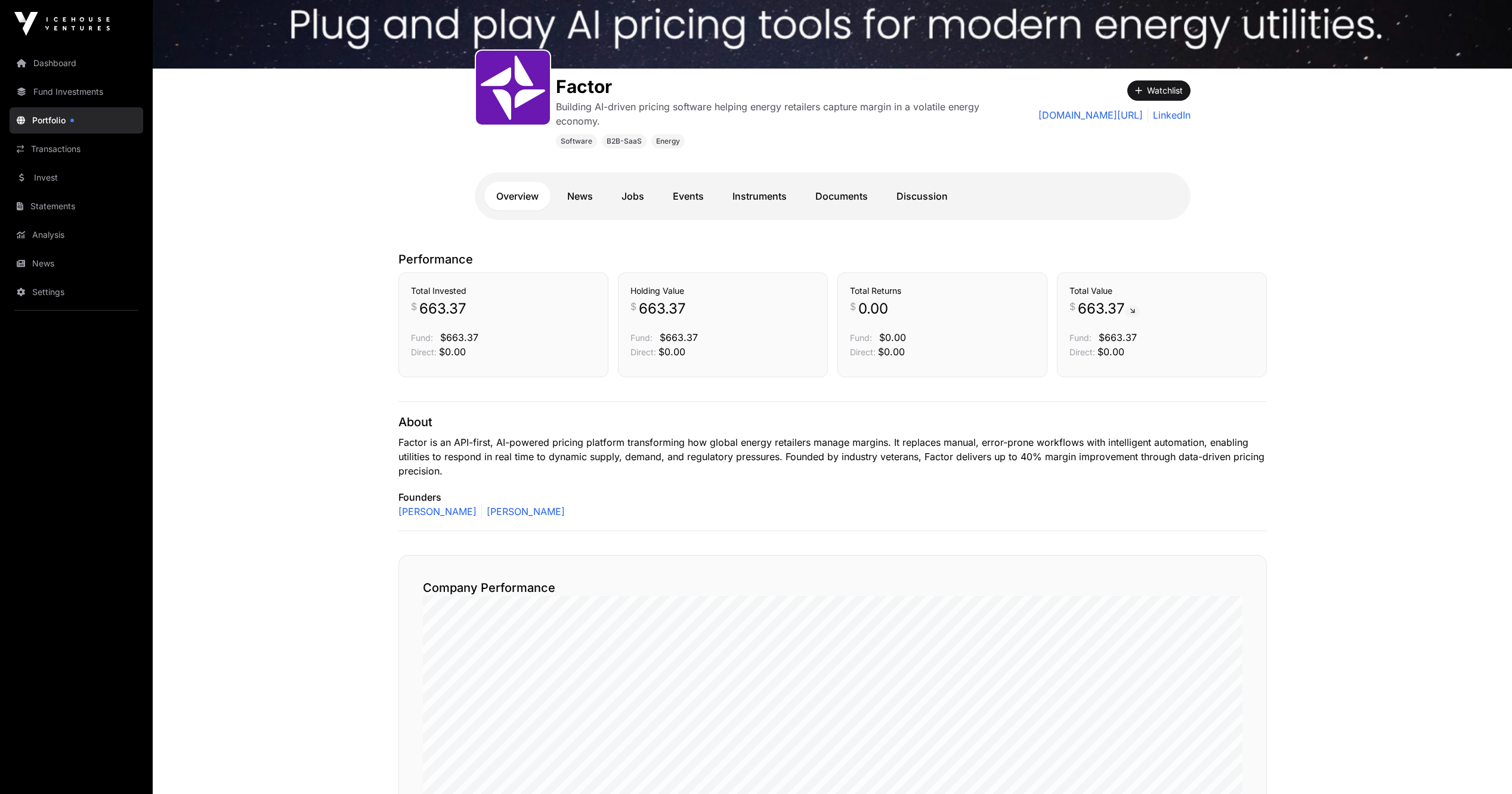
scroll to position [417, 0]
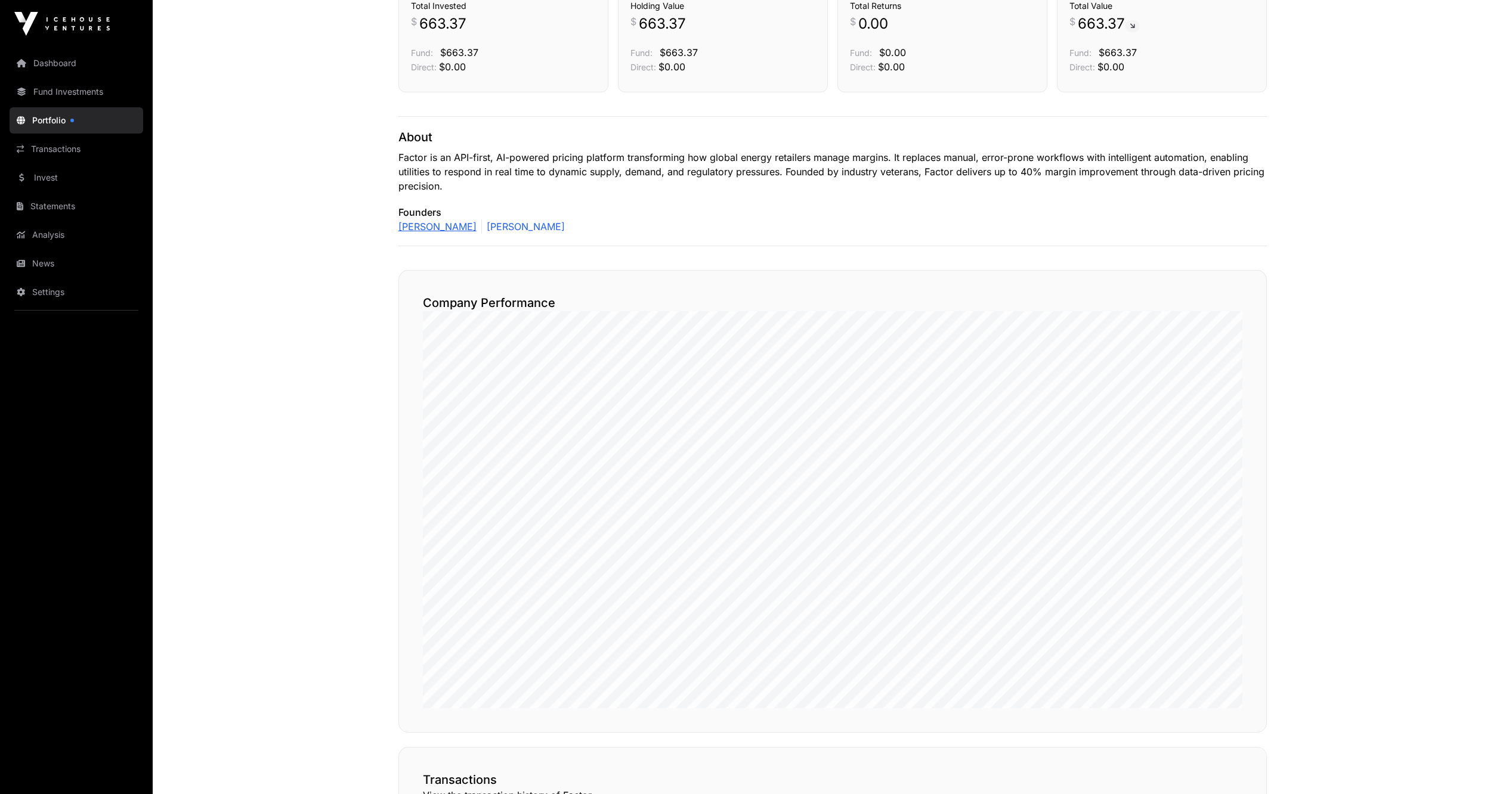
click at [477, 228] on link "[PERSON_NAME]" at bounding box center [437, 226] width 78 height 14
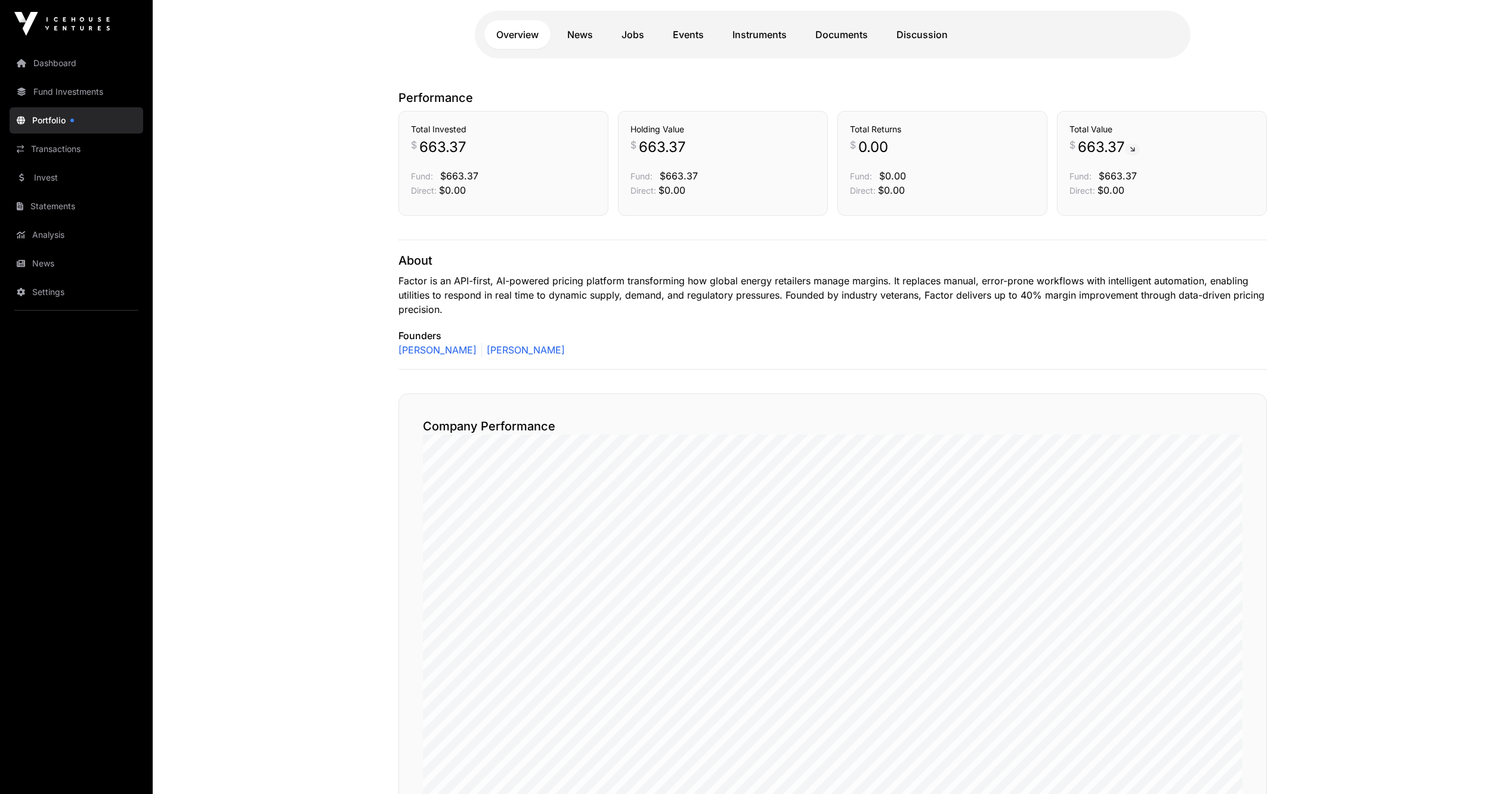
scroll to position [0, 0]
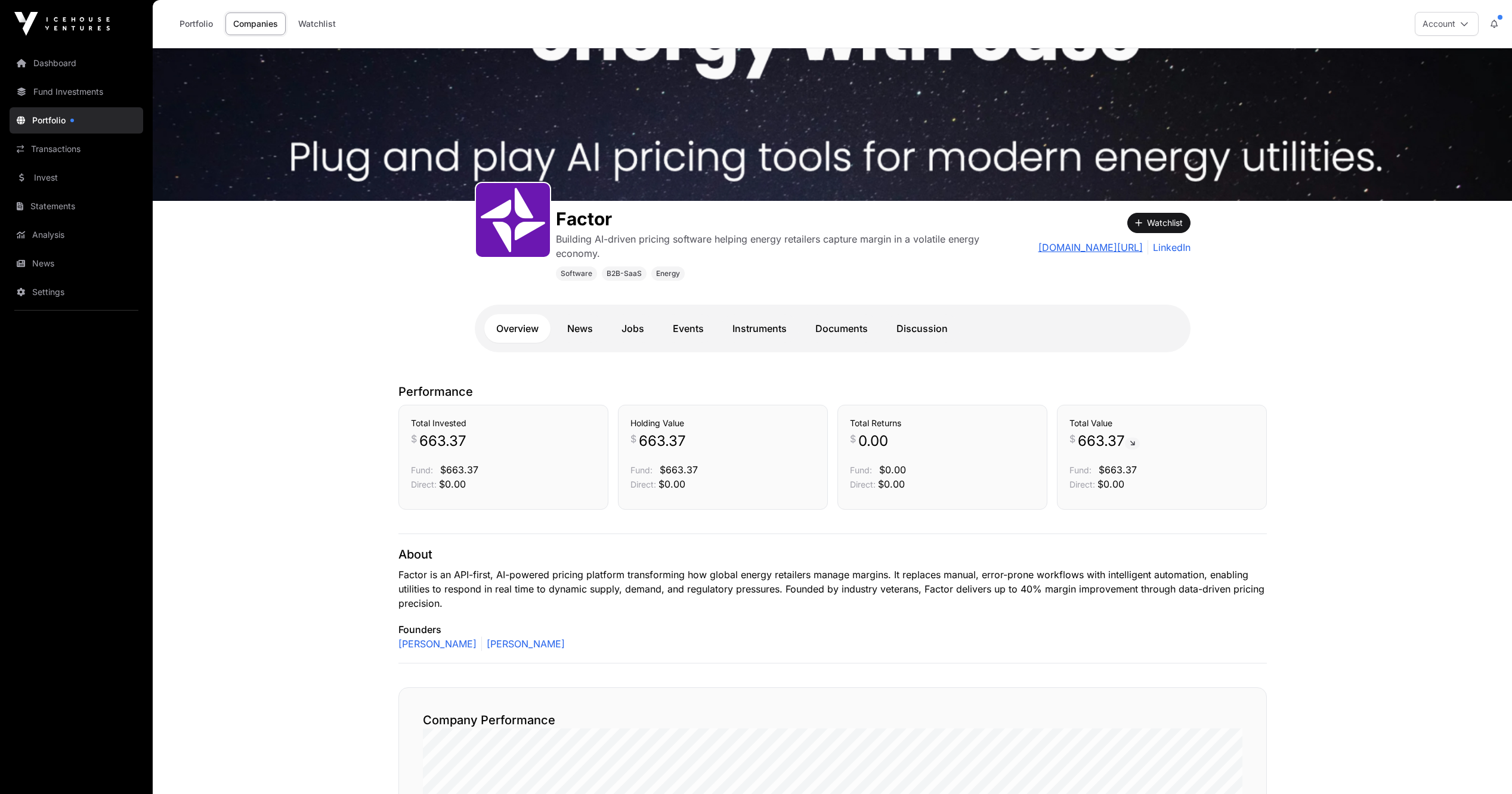
click at [1075, 246] on link "usefactor.com/home" at bounding box center [1091, 247] width 105 height 14
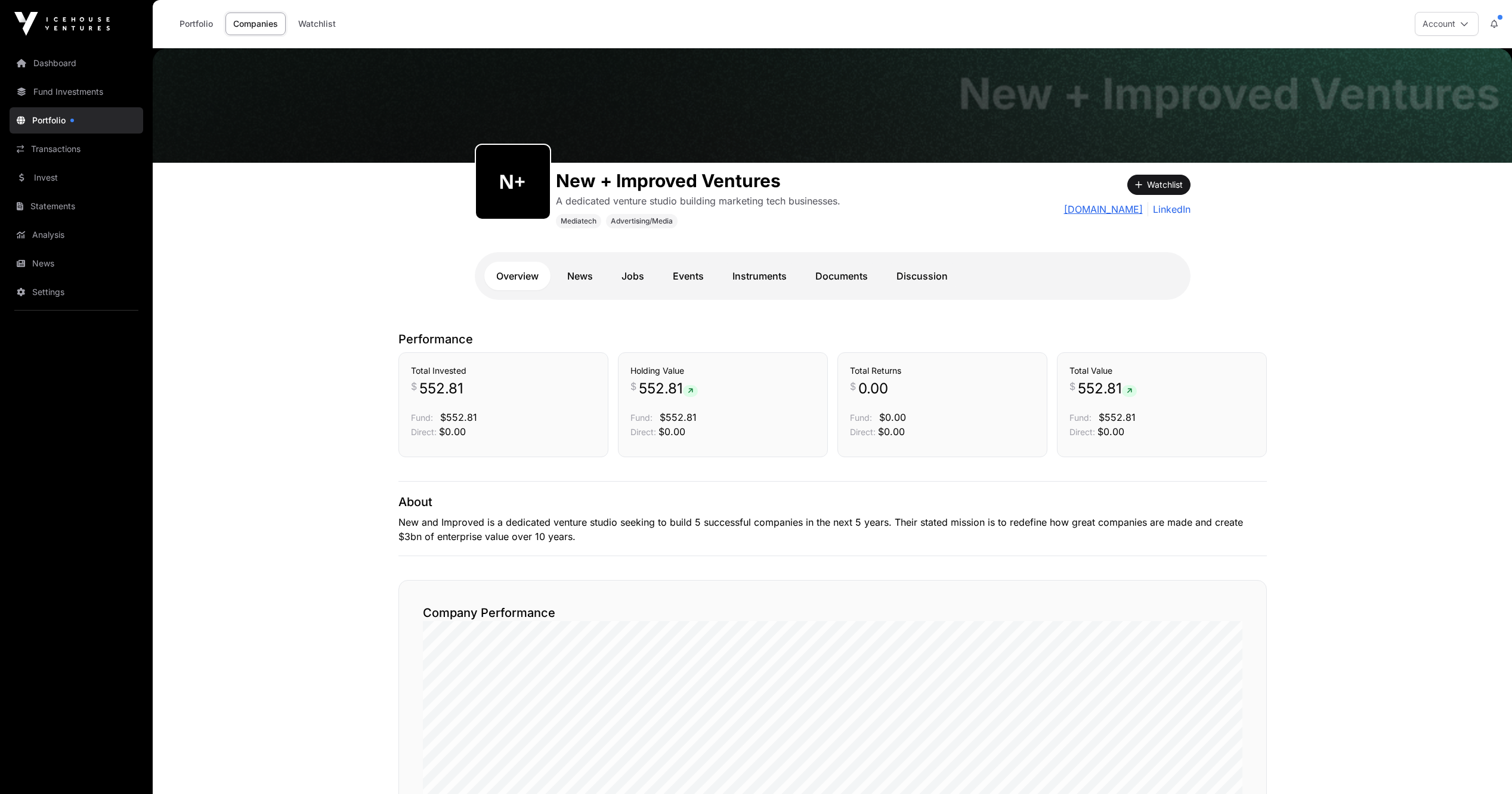
click at [1064, 206] on link "newandimproved.ventures" at bounding box center [1103, 209] width 79 height 14
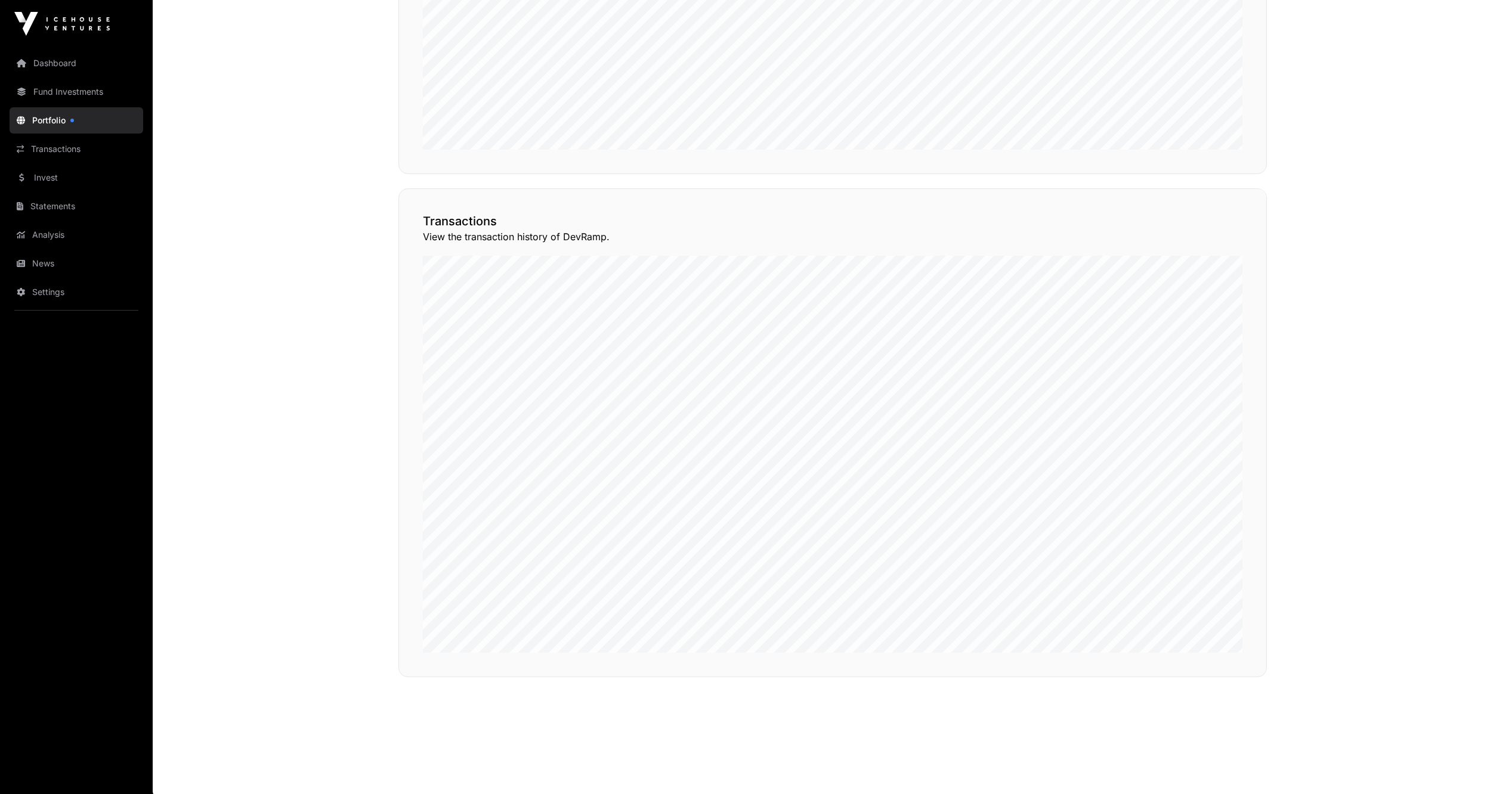
scroll to position [964, 0]
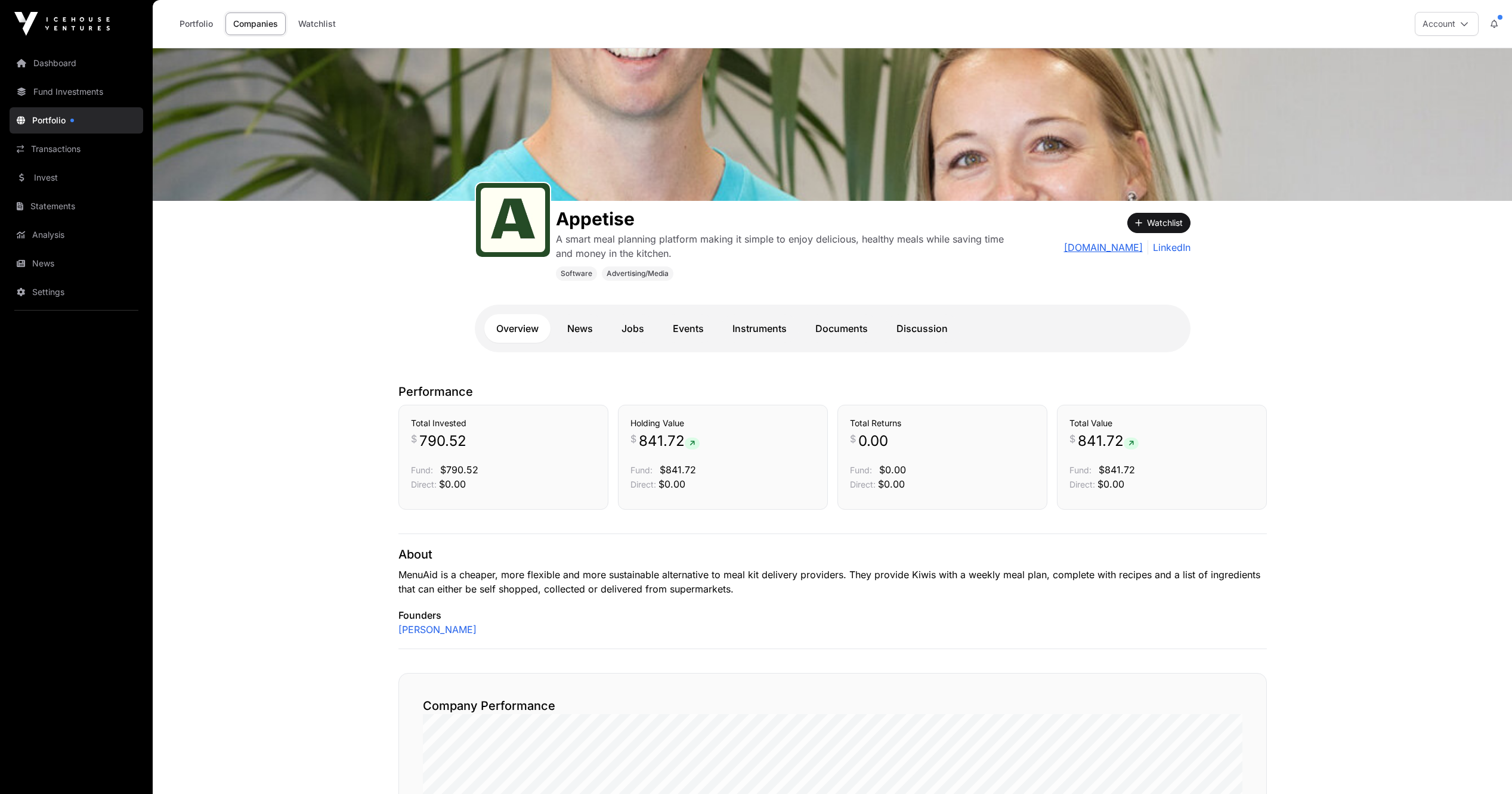
click at [1134, 248] on link "appetise.io" at bounding box center [1103, 247] width 79 height 14
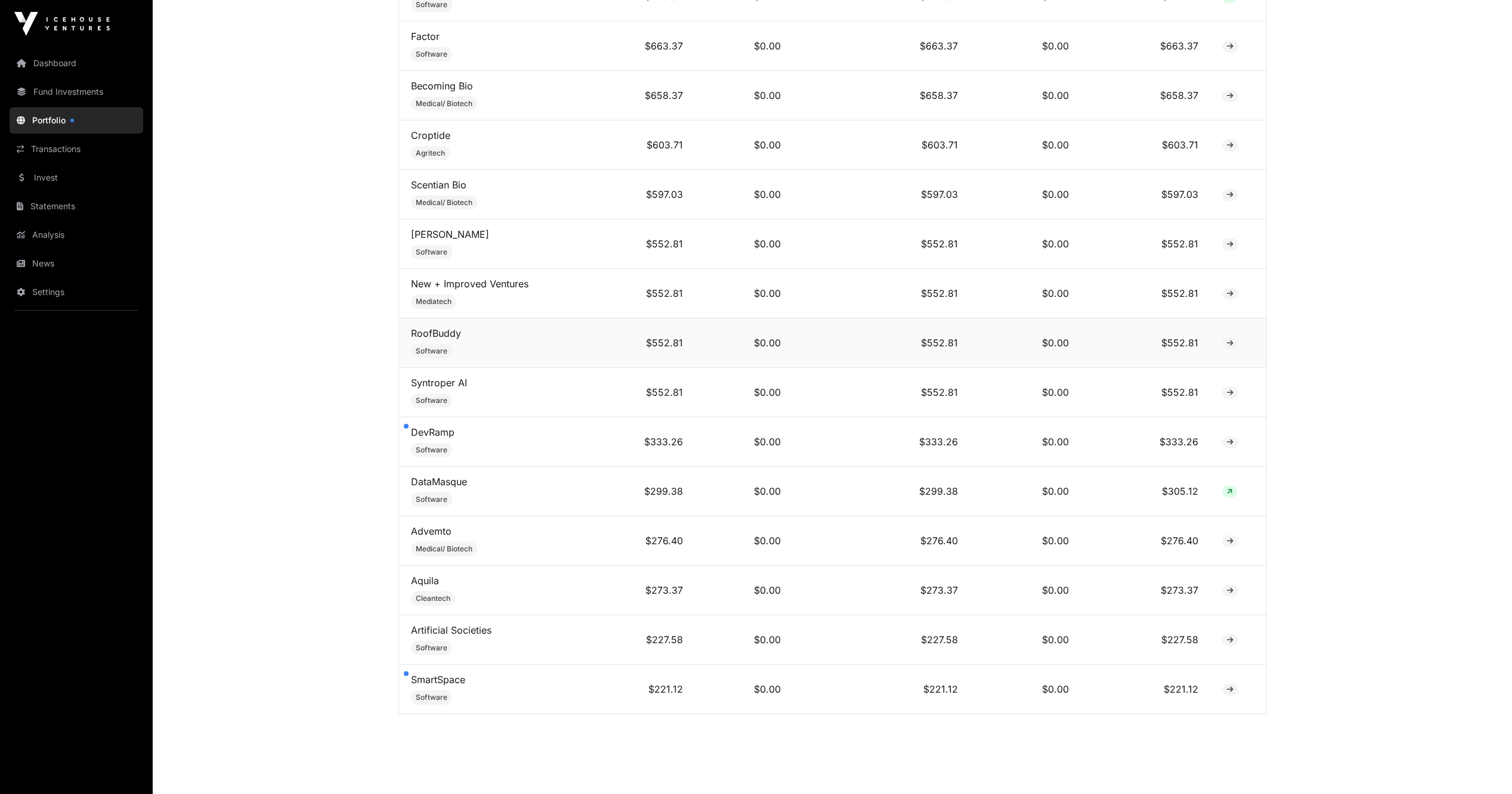
scroll to position [1434, 0]
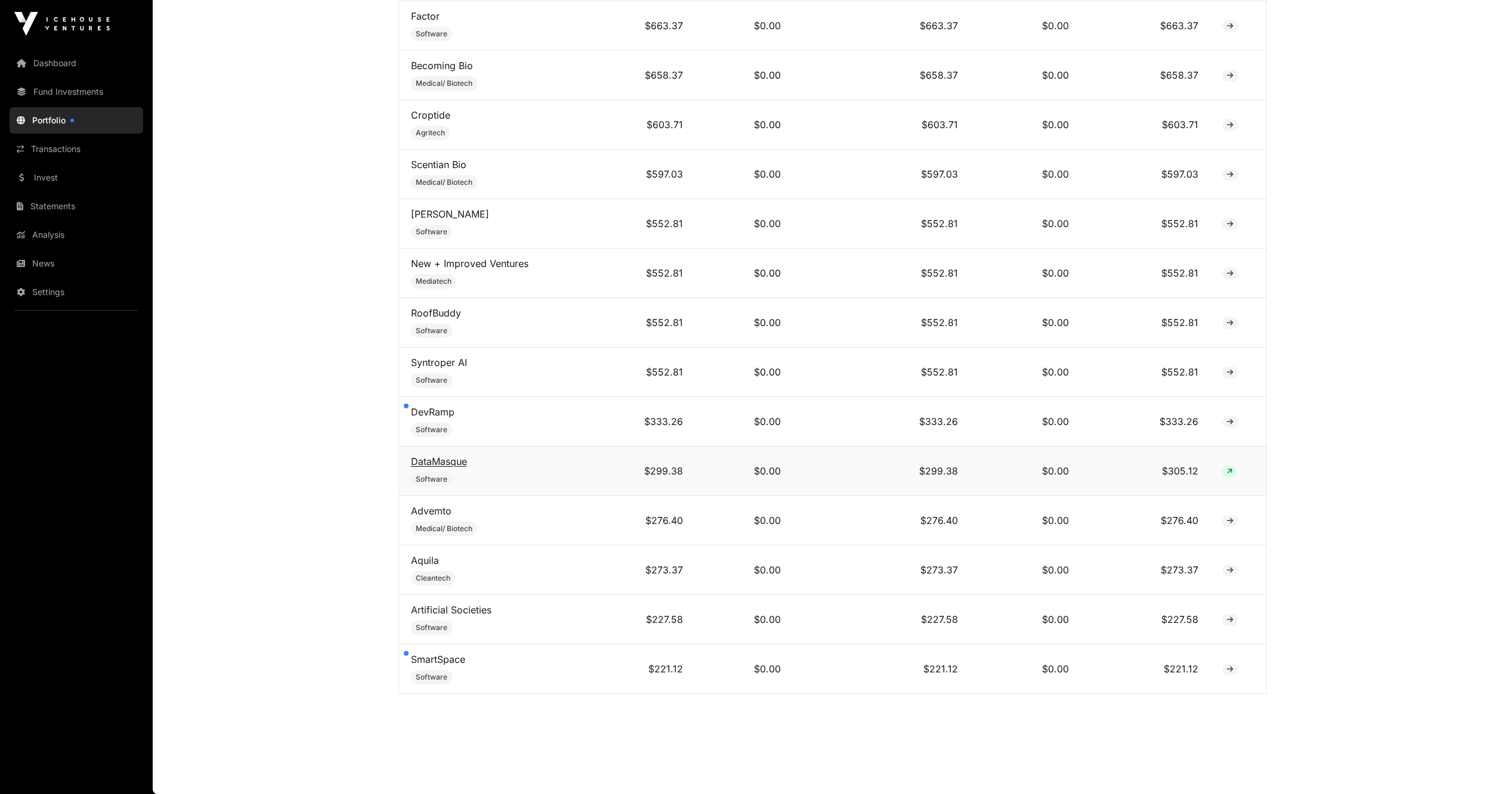
click at [434, 465] on link "DataMasque" at bounding box center [439, 461] width 56 height 12
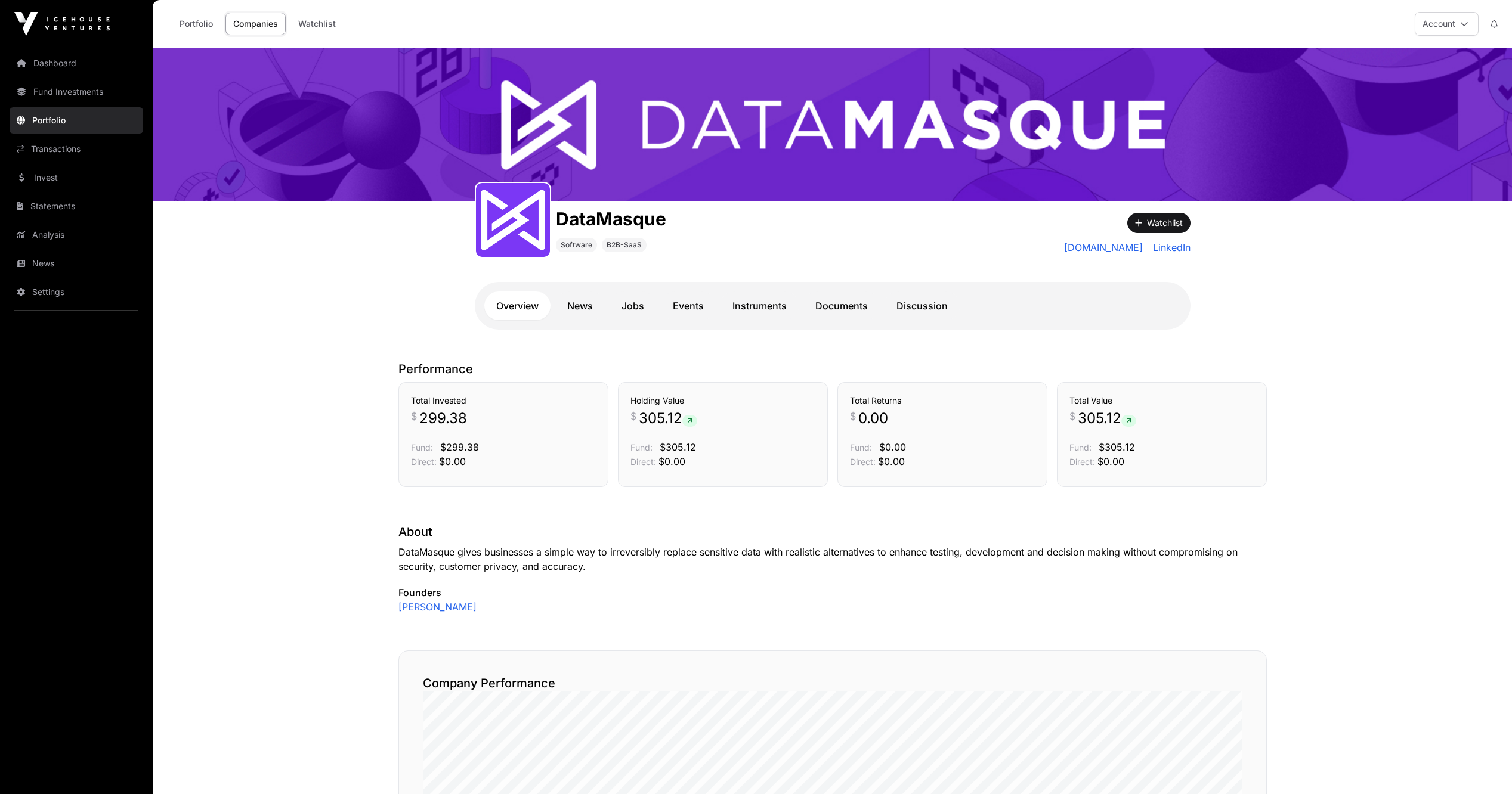
click at [1114, 245] on link "[DOMAIN_NAME]" at bounding box center [1103, 247] width 79 height 14
